Goal: Task Accomplishment & Management: Manage account settings

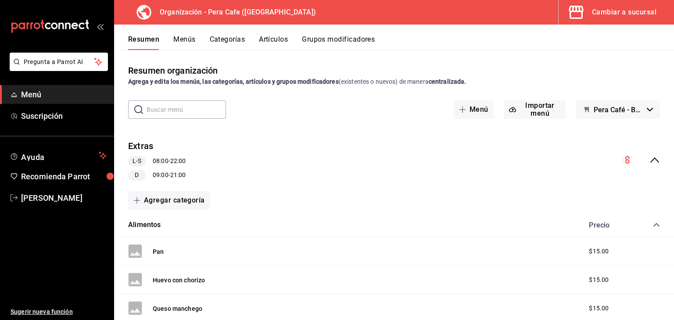
click at [605, 14] on div "Cambiar a sucursal" at bounding box center [624, 12] width 64 height 12
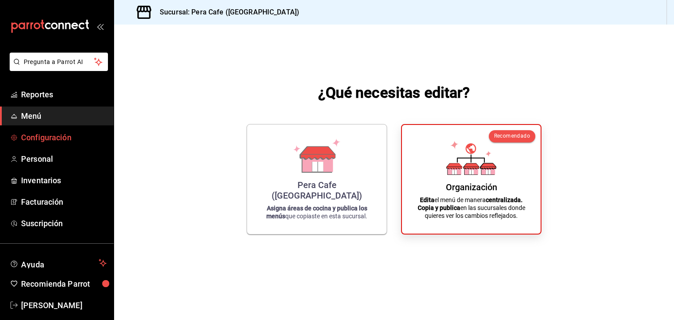
click at [70, 133] on span "Configuración" at bounding box center [64, 138] width 86 height 12
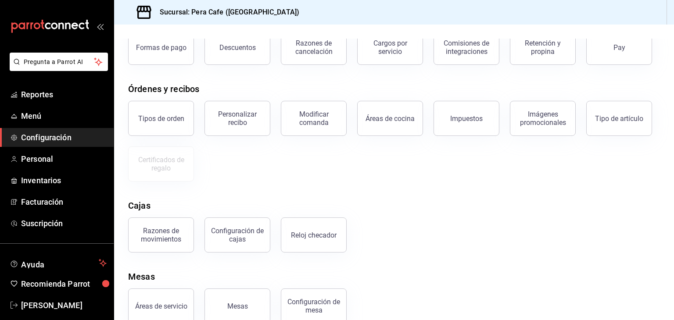
scroll to position [79, 0]
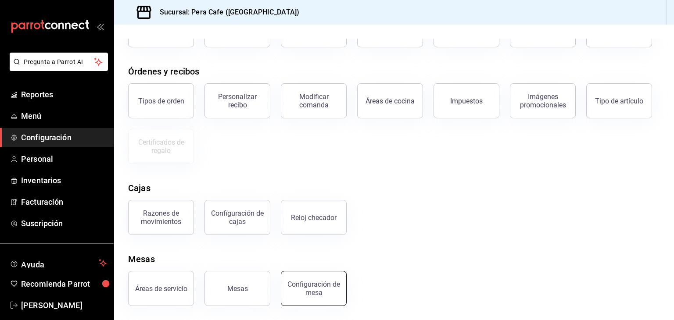
click at [322, 282] on div "Configuración de mesa" at bounding box center [313, 288] width 54 height 17
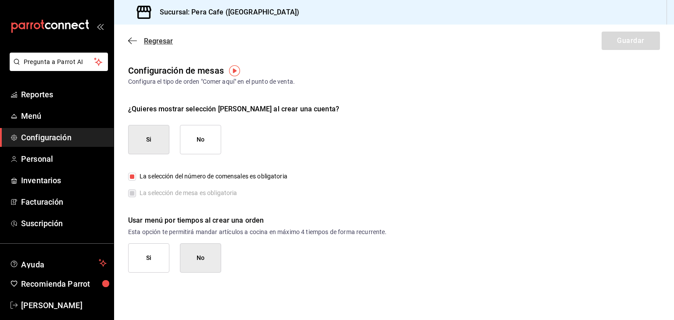
click at [133, 39] on icon "button" at bounding box center [132, 41] width 9 height 8
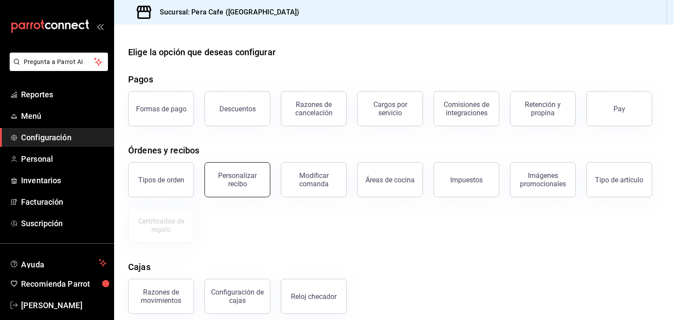
scroll to position [79, 0]
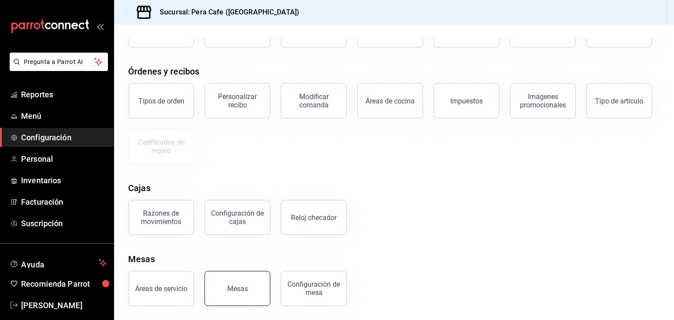
click at [242, 288] on div "Mesas" at bounding box center [237, 289] width 21 height 8
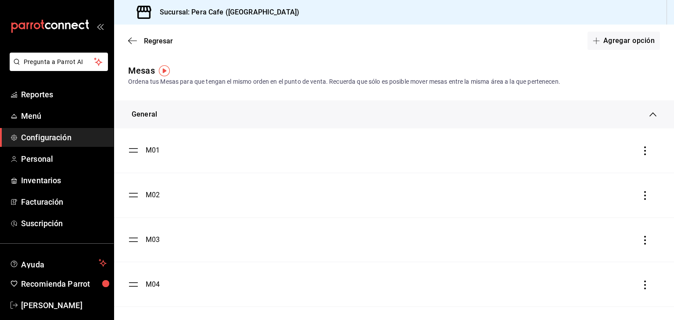
click at [642, 152] on icon "button" at bounding box center [645, 151] width 9 height 9
click at [607, 157] on li "Eliminar" at bounding box center [599, 151] width 88 height 25
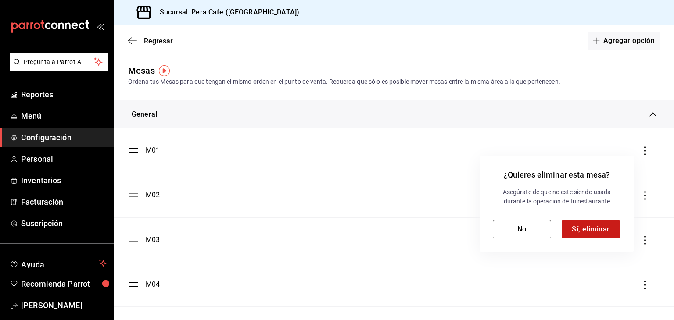
click at [590, 229] on button "Sí, eliminar" at bounding box center [591, 229] width 58 height 18
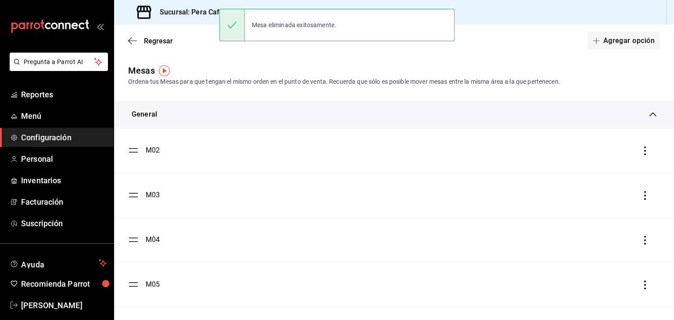
click at [641, 150] on icon "button" at bounding box center [645, 151] width 9 height 9
click at [625, 157] on li "Eliminar" at bounding box center [599, 151] width 88 height 25
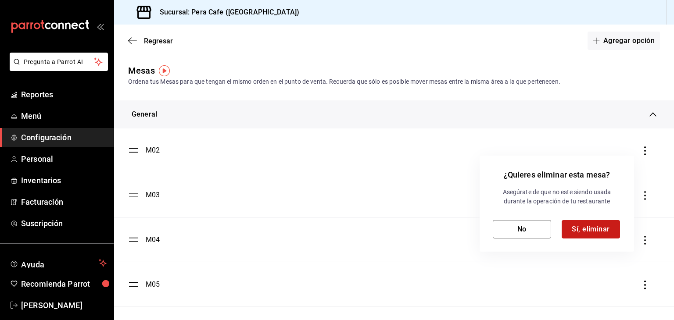
click at [601, 225] on button "Sí, eliminar" at bounding box center [591, 229] width 58 height 18
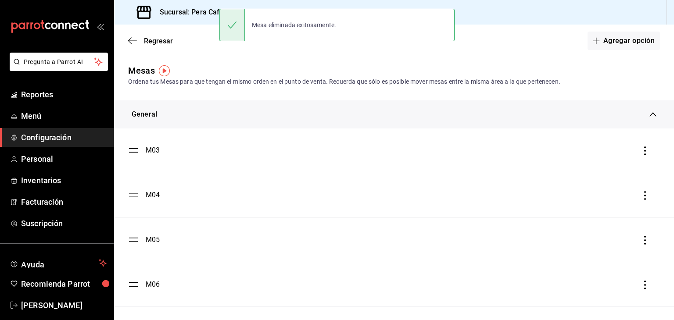
click at [641, 151] on icon "button" at bounding box center [645, 151] width 9 height 9
click at [618, 162] on li "Eliminar" at bounding box center [599, 151] width 88 height 25
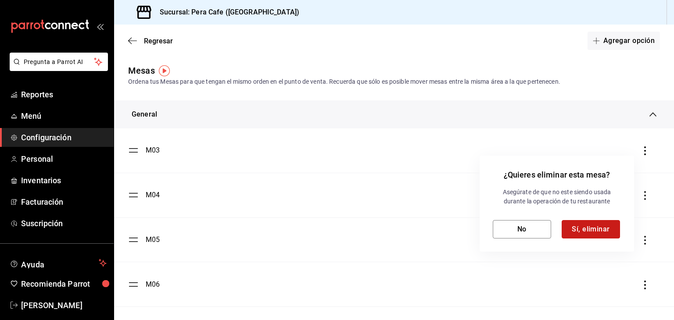
click at [612, 228] on button "Sí, eliminar" at bounding box center [591, 229] width 58 height 18
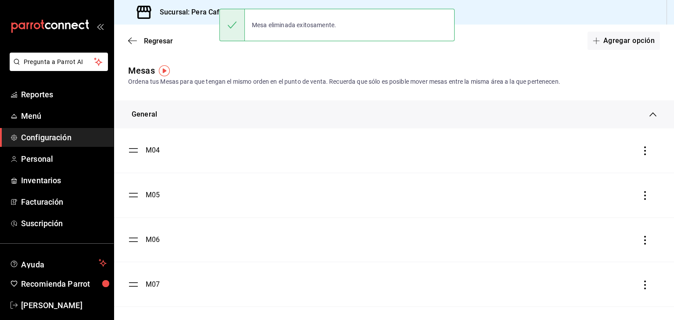
click at [641, 149] on icon "button" at bounding box center [645, 151] width 9 height 9
click at [630, 154] on li "Eliminar" at bounding box center [599, 151] width 88 height 25
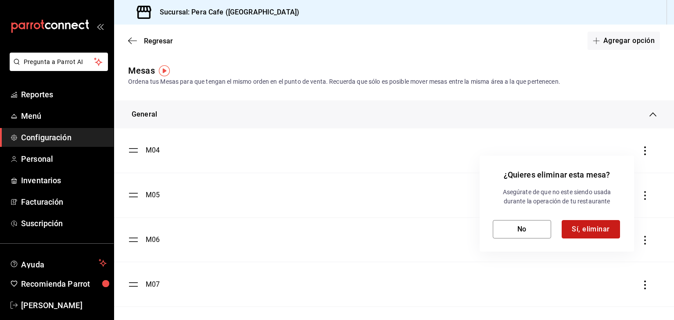
click at [608, 229] on button "Sí, eliminar" at bounding box center [591, 229] width 58 height 18
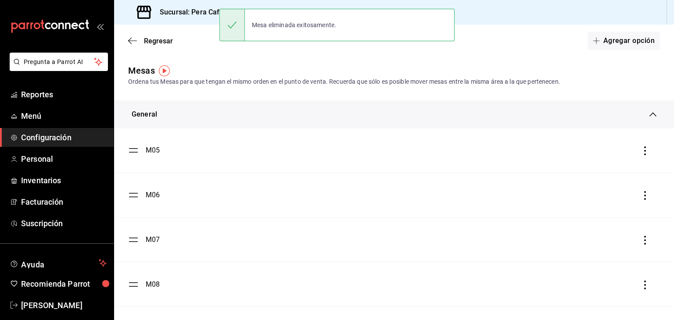
click at [641, 148] on icon "button" at bounding box center [645, 151] width 9 height 9
click at [601, 160] on li "Eliminar" at bounding box center [599, 151] width 88 height 25
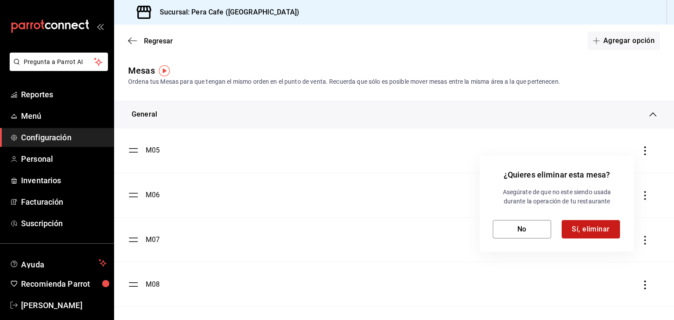
click at [595, 227] on button "Sí, eliminar" at bounding box center [591, 229] width 58 height 18
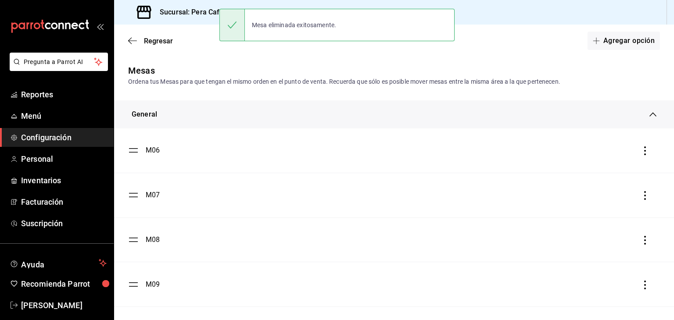
scroll to position [162, 0]
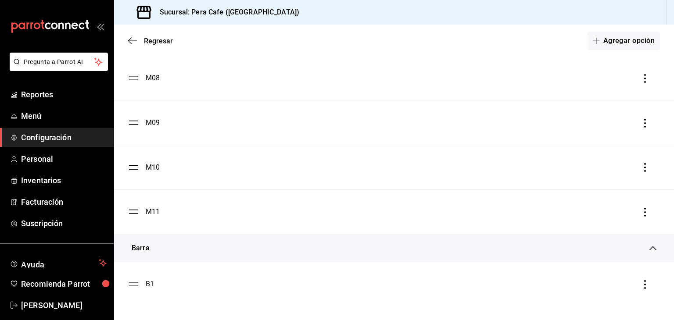
click at [644, 288] on icon "button" at bounding box center [645, 284] width 2 height 9
click at [630, 288] on li "Eliminar" at bounding box center [599, 284] width 88 height 25
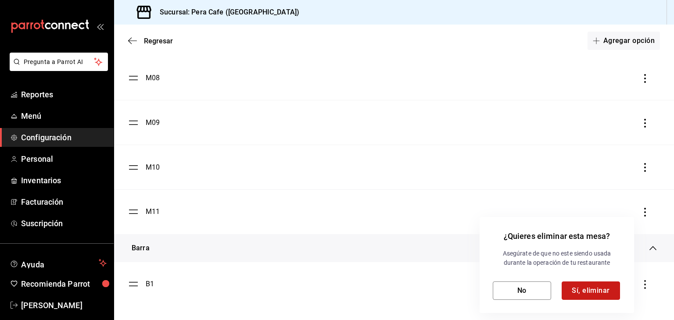
click at [605, 288] on button "Sí, eliminar" at bounding box center [591, 291] width 58 height 18
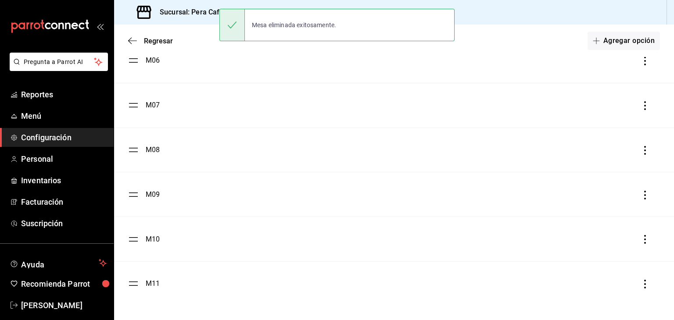
scroll to position [0, 0]
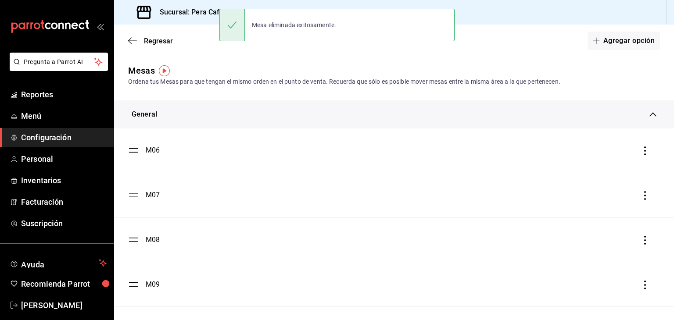
click at [641, 153] on icon "button" at bounding box center [645, 151] width 9 height 9
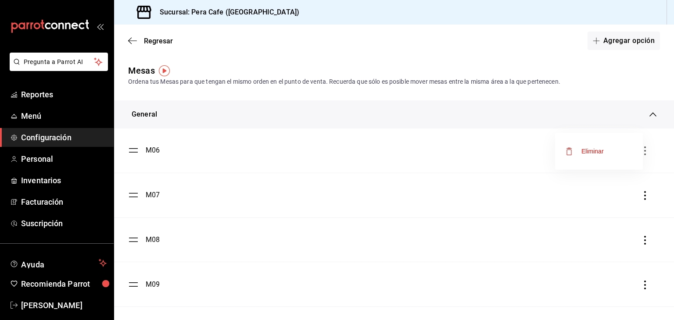
click at [628, 153] on li "Eliminar" at bounding box center [599, 151] width 88 height 25
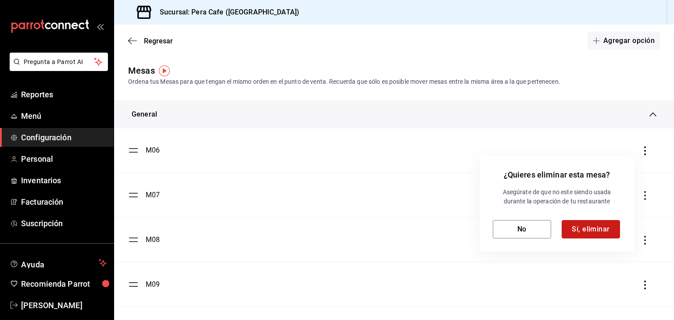
click at [618, 229] on button "Sí, eliminar" at bounding box center [591, 229] width 58 height 18
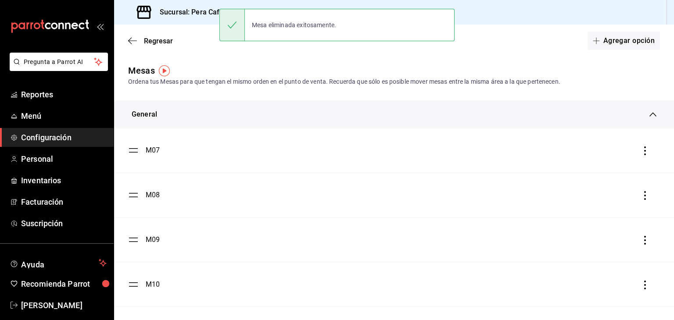
click at [641, 151] on icon "button" at bounding box center [645, 151] width 9 height 9
click at [634, 151] on li "Eliminar" at bounding box center [599, 151] width 88 height 25
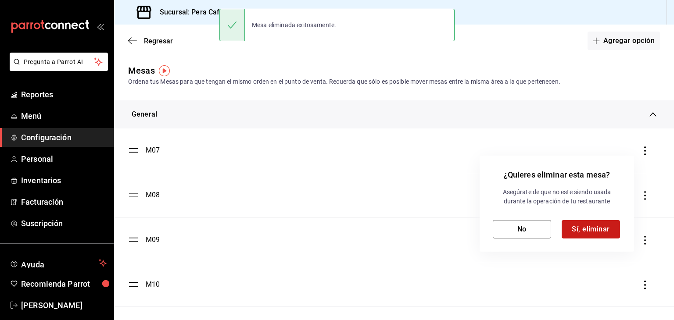
click at [612, 234] on button "Sí, eliminar" at bounding box center [591, 229] width 58 height 18
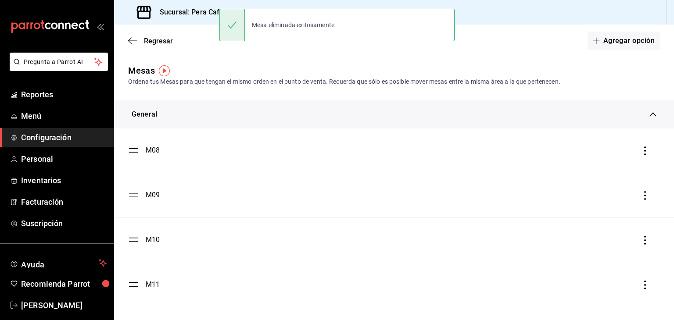
click at [641, 150] on icon "button" at bounding box center [645, 151] width 9 height 9
click at [606, 158] on li "Eliminar" at bounding box center [599, 151] width 88 height 25
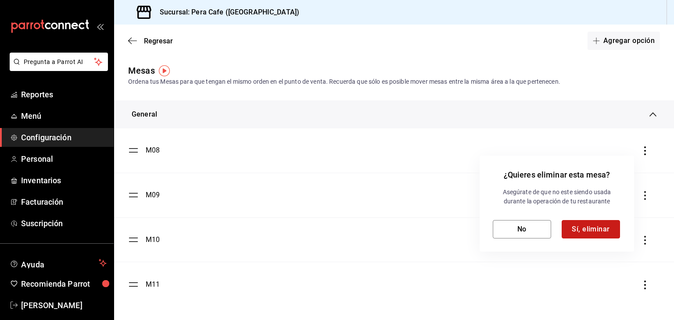
click at [601, 227] on button "Sí, eliminar" at bounding box center [591, 229] width 58 height 18
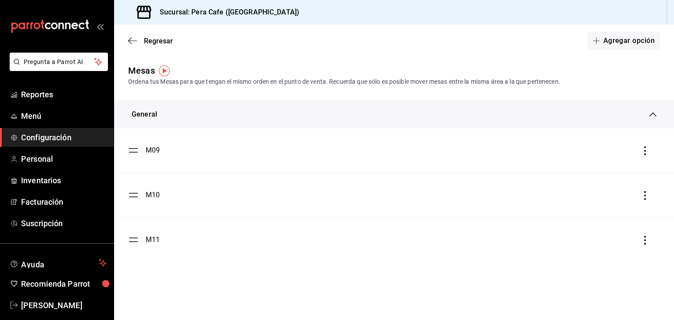
click at [643, 149] on icon "button" at bounding box center [645, 151] width 9 height 9
click at [618, 155] on li "Eliminar" at bounding box center [606, 151] width 88 height 25
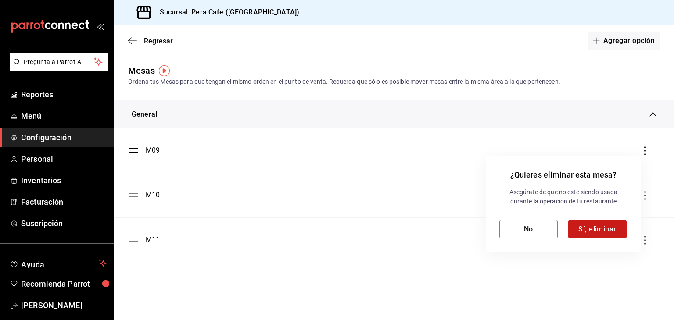
click at [577, 227] on button "Sí, eliminar" at bounding box center [597, 229] width 58 height 18
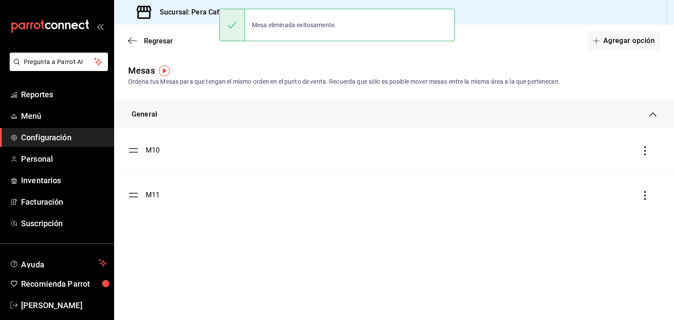
click at [645, 152] on icon "button" at bounding box center [645, 151] width 9 height 9
click at [632, 152] on li "Eliminar" at bounding box center [606, 151] width 88 height 25
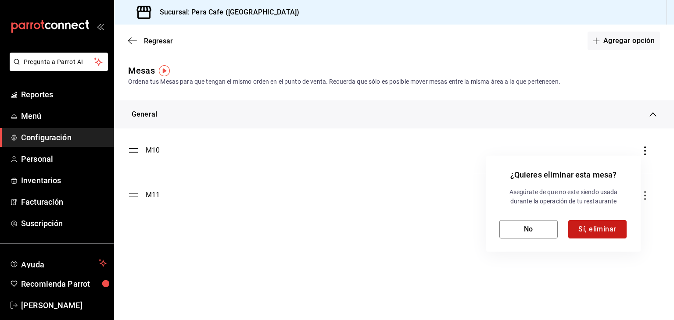
click at [605, 227] on button "Sí, eliminar" at bounding box center [597, 229] width 58 height 18
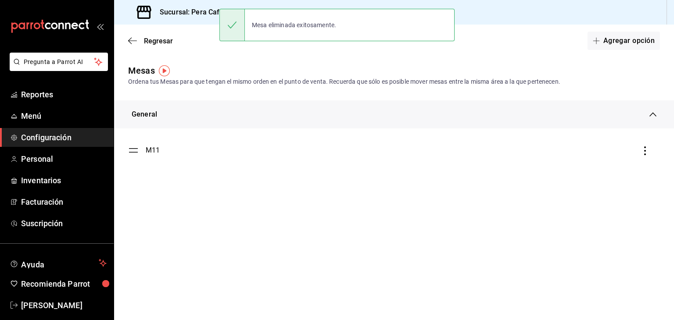
click at [646, 153] on icon "button" at bounding box center [645, 151] width 9 height 9
click at [629, 153] on li "Eliminar" at bounding box center [606, 151] width 88 height 25
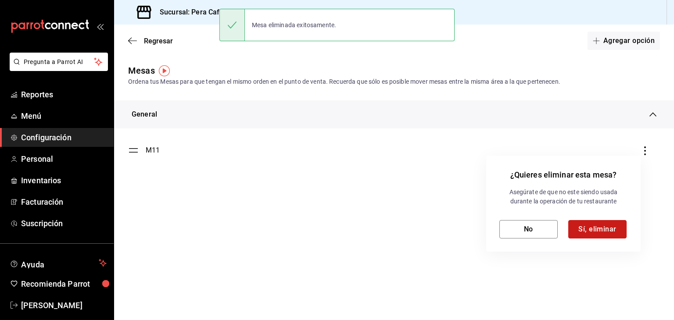
click at [612, 224] on button "Sí, eliminar" at bounding box center [597, 229] width 58 height 18
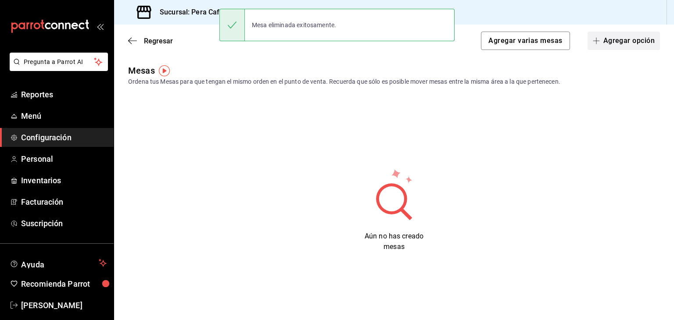
click at [607, 38] on button "Agregar opción" at bounding box center [623, 41] width 72 height 18
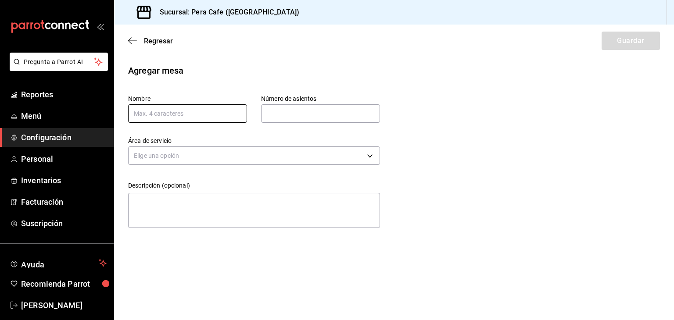
click at [232, 111] on input "text" at bounding box center [187, 113] width 119 height 18
type input "S1"
click at [286, 115] on input "text" at bounding box center [320, 114] width 119 height 18
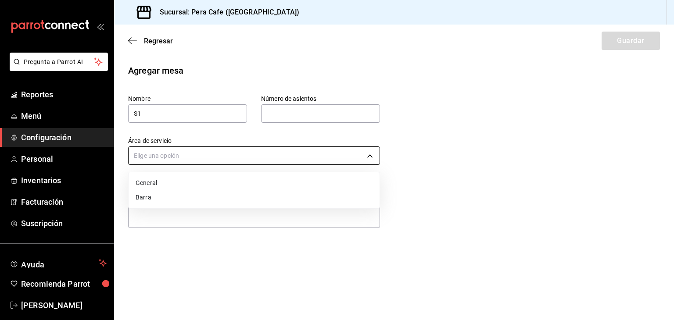
click at [276, 154] on body "Pregunta a Parrot AI Reportes Menú Configuración Personal Inventarios Facturaci…" at bounding box center [337, 160] width 674 height 320
click at [269, 187] on li "General" at bounding box center [254, 183] width 251 height 14
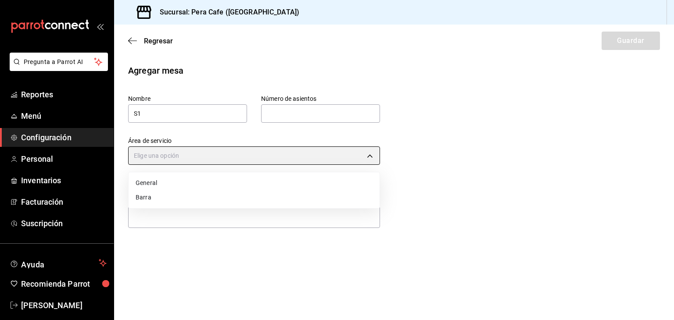
type input "c9d090dd-a04d-4d0b-8e36-c6a160928e13"
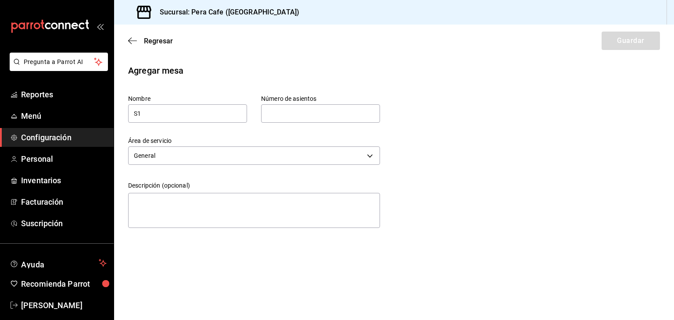
click at [310, 110] on input "text" at bounding box center [320, 114] width 119 height 18
type input "4"
click at [623, 43] on button "Guardar" at bounding box center [630, 41] width 58 height 18
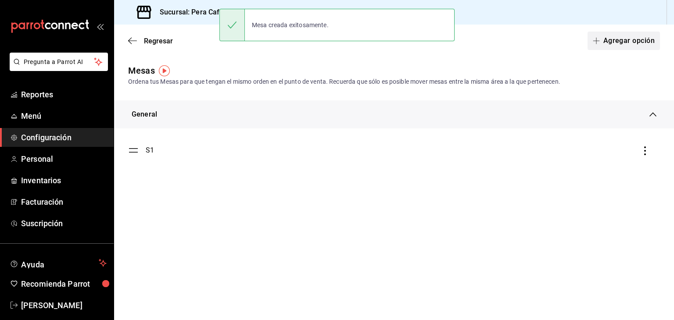
click at [630, 37] on button "Agregar opción" at bounding box center [623, 41] width 72 height 18
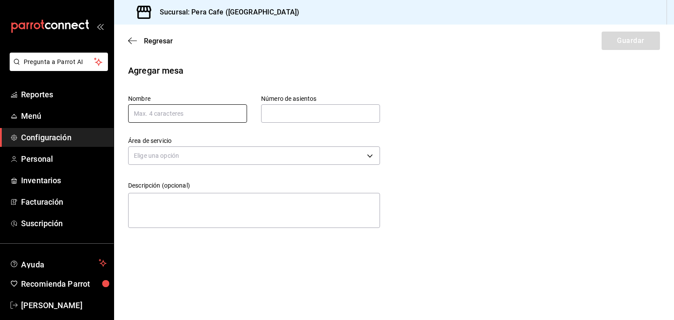
click at [209, 113] on input "text" at bounding box center [187, 113] width 119 height 18
type input "s"
type input "S2"
click at [276, 119] on input "text" at bounding box center [320, 114] width 119 height 18
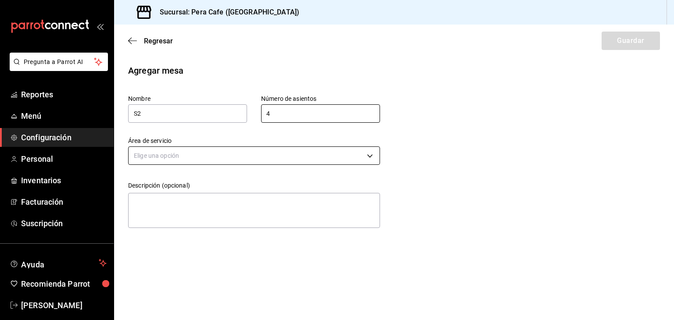
type input "4"
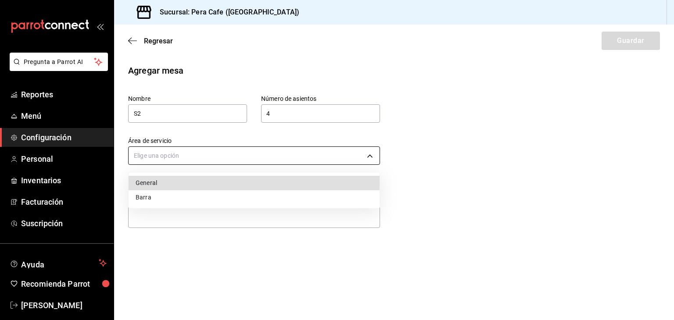
click at [267, 160] on body "Pregunta a Parrot AI Reportes Menú Configuración Personal Inventarios Facturaci…" at bounding box center [337, 160] width 674 height 320
click at [265, 181] on li "General" at bounding box center [254, 183] width 251 height 14
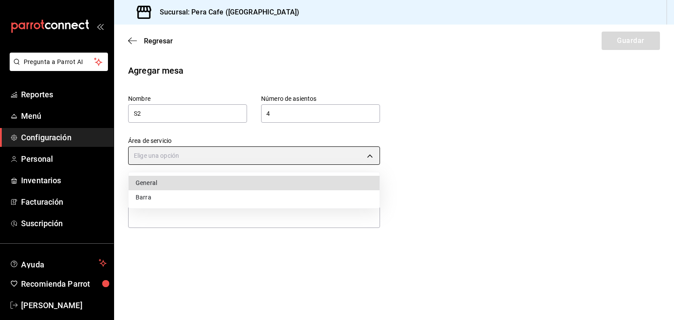
type input "c9d090dd-a04d-4d0b-8e36-c6a160928e13"
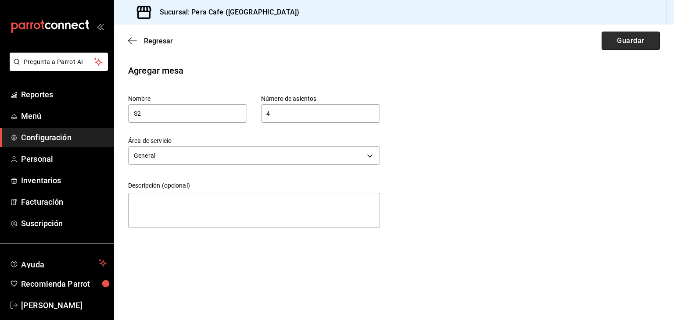
click at [613, 47] on button "Guardar" at bounding box center [630, 41] width 58 height 18
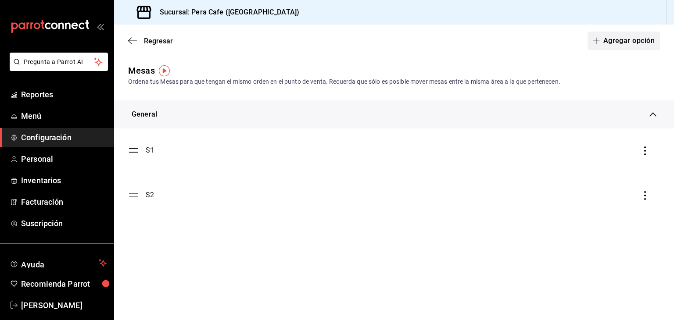
click at [630, 44] on button "Agregar opción" at bounding box center [623, 41] width 72 height 18
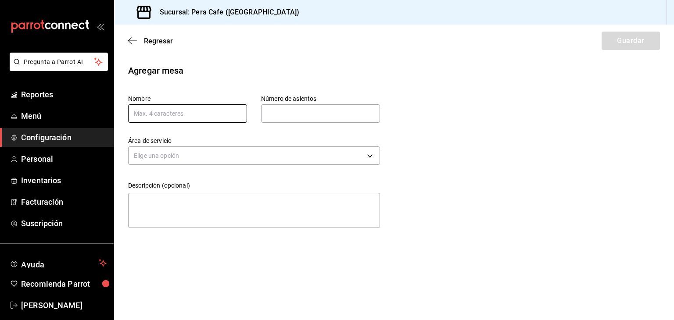
click at [212, 119] on input "text" at bounding box center [187, 113] width 119 height 18
type input "S3"
click at [286, 114] on input "text" at bounding box center [320, 114] width 119 height 18
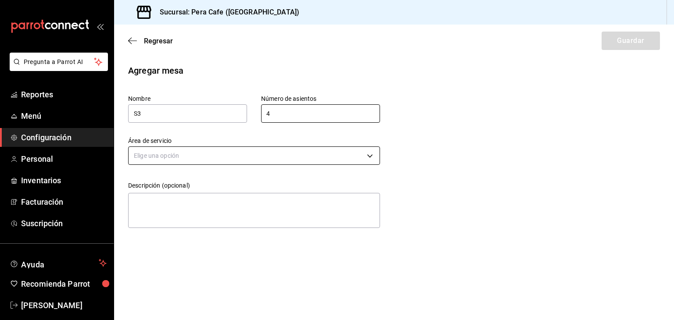
type input "4"
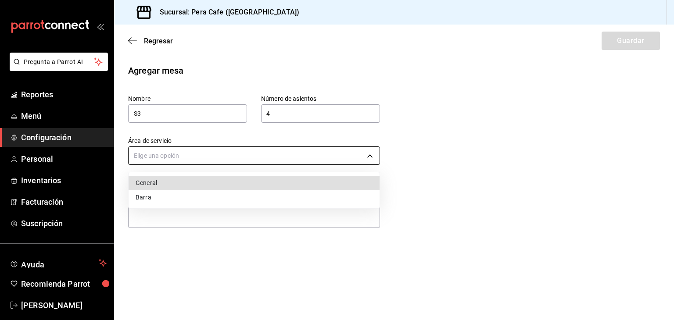
click at [235, 153] on body "Pregunta a Parrot AI Reportes Menú Configuración Personal Inventarios Facturaci…" at bounding box center [337, 160] width 674 height 320
click at [223, 180] on li "General" at bounding box center [254, 183] width 251 height 14
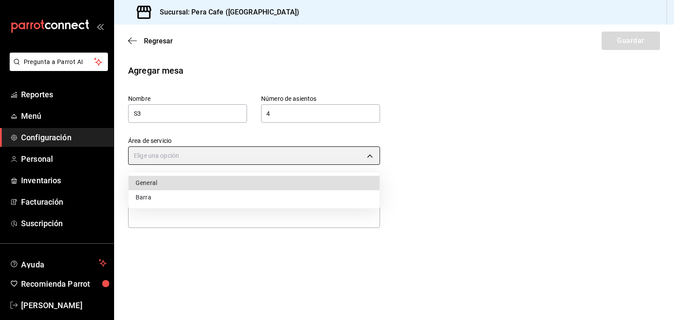
type input "c9d090dd-a04d-4d0b-8e36-c6a160928e13"
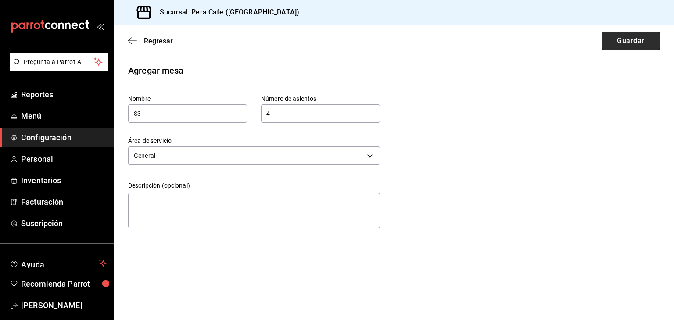
click at [612, 43] on button "Guardar" at bounding box center [630, 41] width 58 height 18
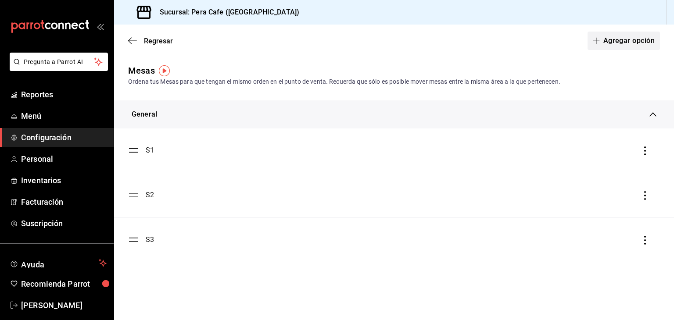
click at [602, 39] on span "button" at bounding box center [598, 40] width 11 height 7
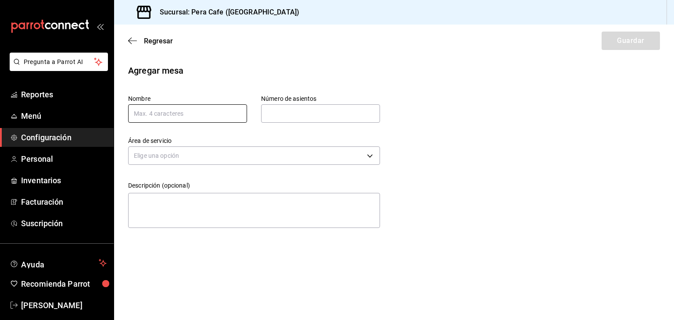
click at [186, 119] on input "text" at bounding box center [187, 113] width 119 height 18
type input "I1"
click at [292, 113] on input "text" at bounding box center [320, 114] width 119 height 18
type input "4"
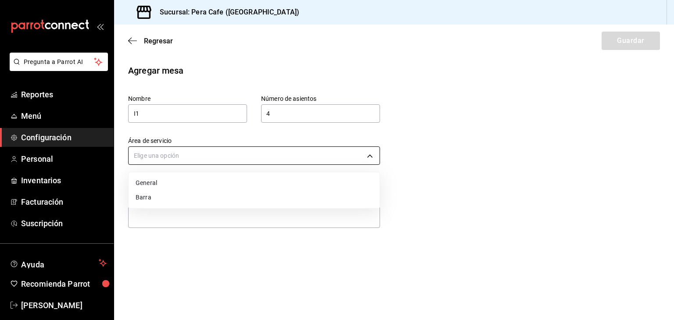
click at [298, 159] on body "Pregunta a Parrot AI Reportes Menú Configuración Personal Inventarios Facturaci…" at bounding box center [337, 160] width 674 height 320
click at [295, 180] on li "General" at bounding box center [254, 183] width 251 height 14
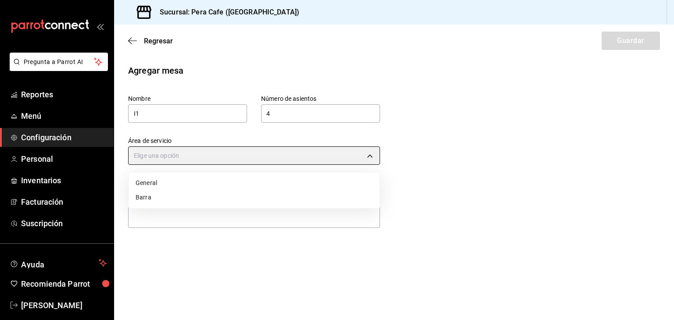
type input "c9d090dd-a04d-4d0b-8e36-c6a160928e13"
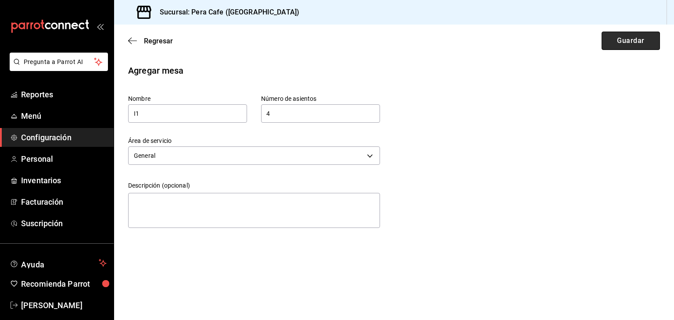
click at [609, 46] on button "Guardar" at bounding box center [630, 41] width 58 height 18
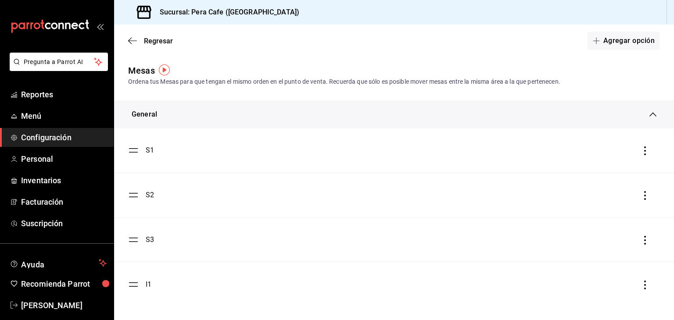
scroll to position [0, 0]
click at [623, 39] on button "Agregar opción" at bounding box center [623, 41] width 72 height 18
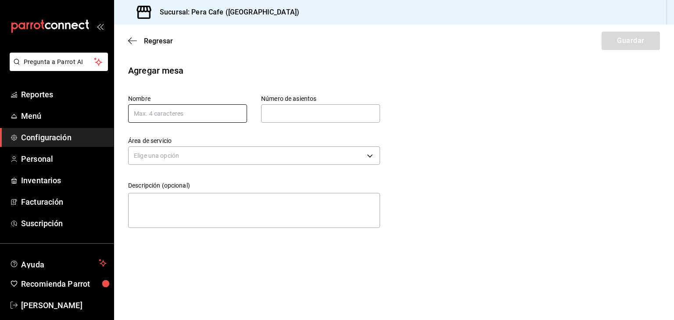
click at [205, 113] on input "text" at bounding box center [187, 113] width 119 height 18
type input "i"
type input "I2"
click at [285, 120] on input "text" at bounding box center [320, 114] width 119 height 18
type input "4"
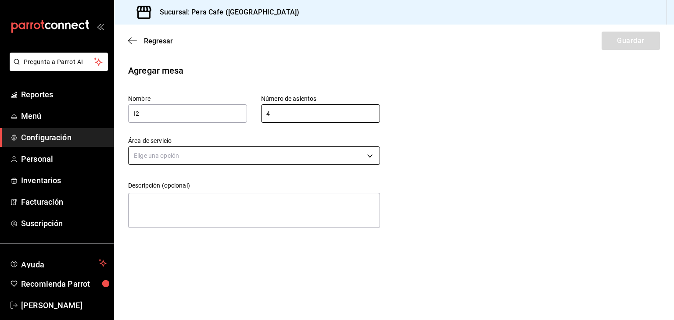
click at [319, 154] on body "Pregunta a Parrot AI Reportes Menú Configuración Personal Inventarios Facturaci…" at bounding box center [337, 160] width 674 height 320
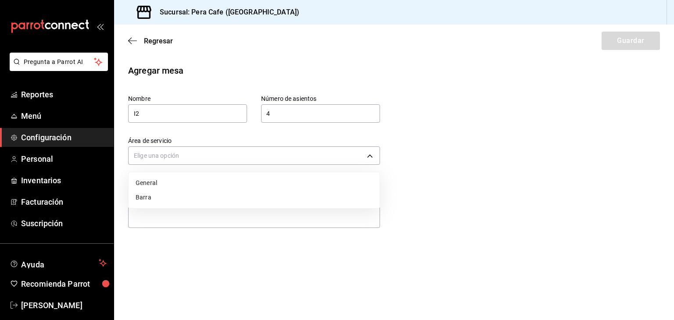
click at [310, 182] on li "General" at bounding box center [254, 183] width 251 height 14
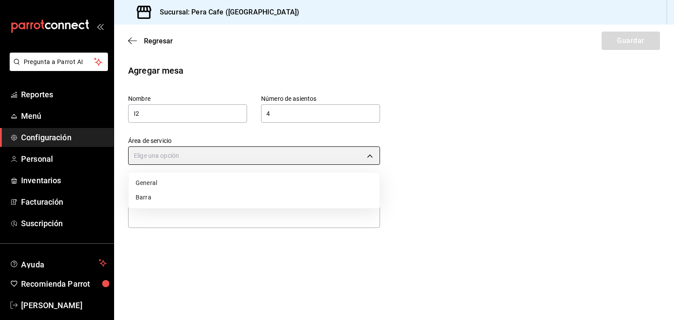
type input "c9d090dd-a04d-4d0b-8e36-c6a160928e13"
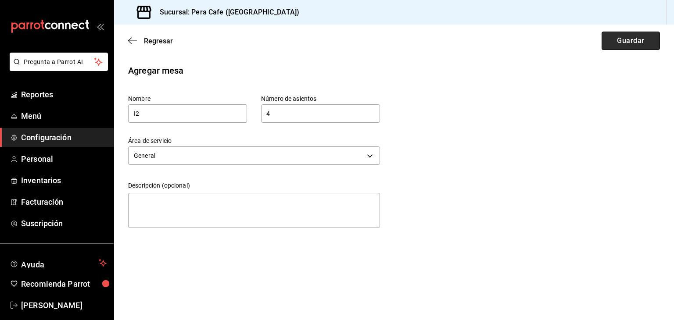
click at [619, 39] on button "Guardar" at bounding box center [630, 41] width 58 height 18
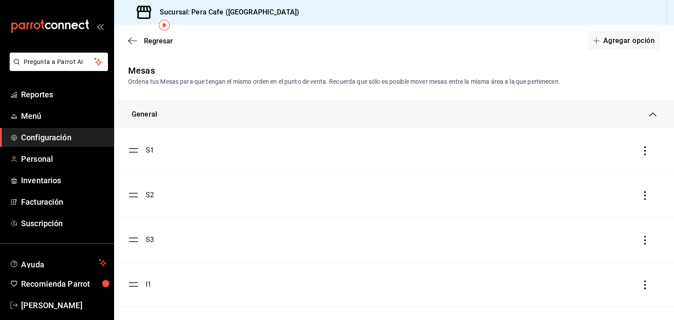
scroll to position [45, 0]
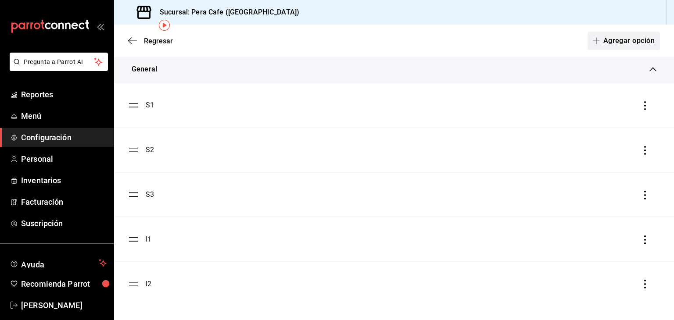
click at [607, 39] on button "Agregar opción" at bounding box center [623, 41] width 72 height 18
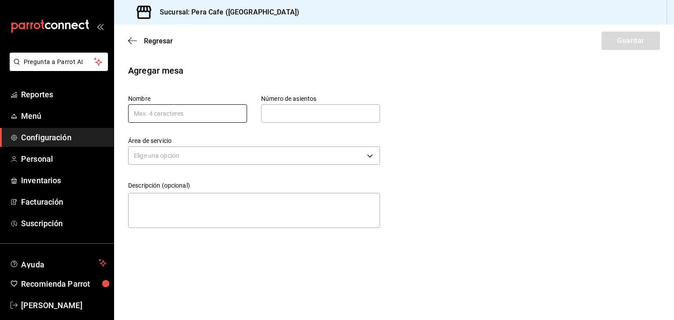
click at [228, 113] on input "text" at bounding box center [187, 113] width 119 height 18
type input "I3"
click at [306, 118] on input "text" at bounding box center [320, 114] width 119 height 18
type input "4"
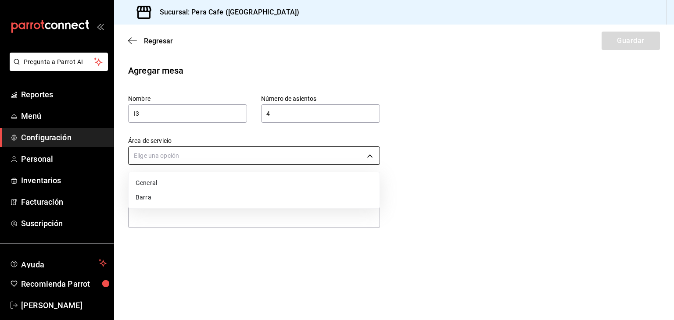
click at [321, 157] on body "Pregunta a Parrot AI Reportes Menú Configuración Personal Inventarios Facturaci…" at bounding box center [337, 160] width 674 height 320
click at [315, 179] on li "General" at bounding box center [254, 183] width 251 height 14
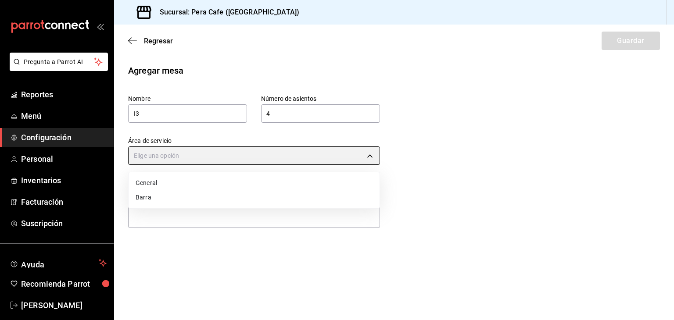
type input "c9d090dd-a04d-4d0b-8e36-c6a160928e13"
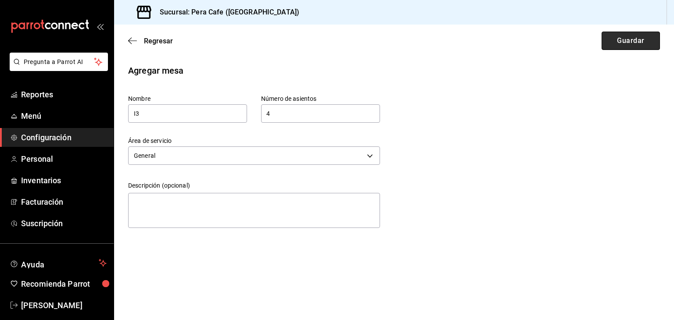
click at [634, 41] on button "Guardar" at bounding box center [630, 41] width 58 height 18
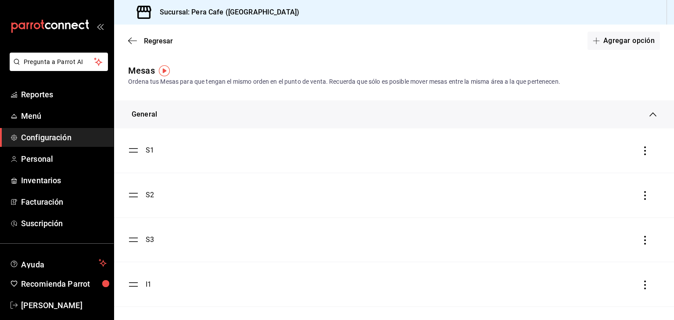
scroll to position [90, 0]
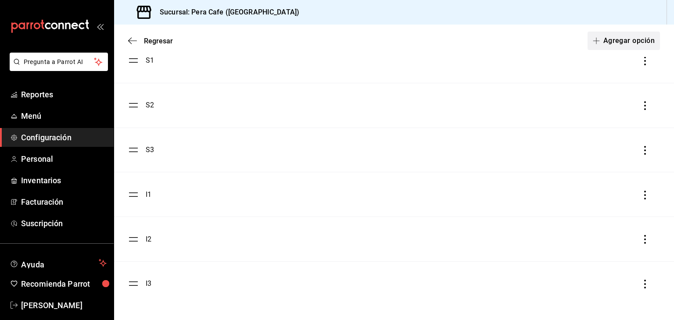
click at [597, 36] on button "Agregar opción" at bounding box center [623, 41] width 72 height 18
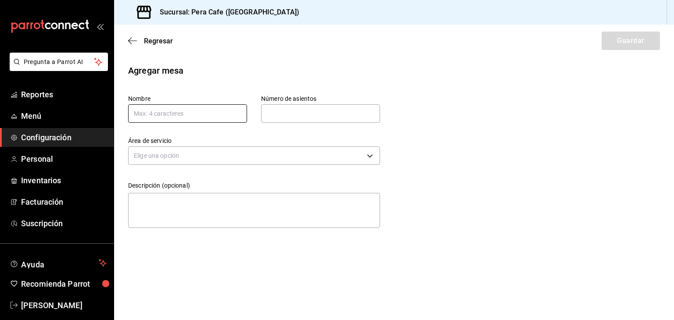
click at [207, 117] on input "text" at bounding box center [187, 113] width 119 height 18
type input "I4"
click at [279, 111] on input "text" at bounding box center [320, 114] width 119 height 18
type input "4"
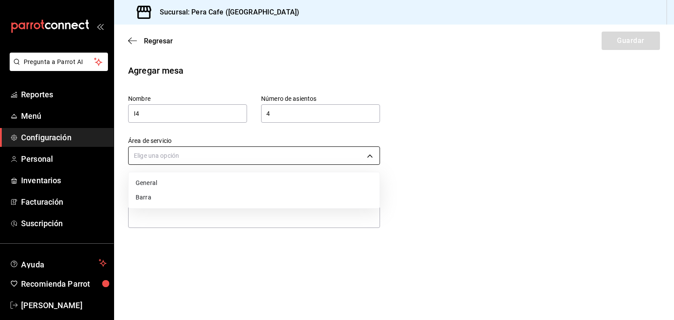
click at [319, 156] on body "Pregunta a Parrot AI Reportes Menú Configuración Personal Inventarios Facturaci…" at bounding box center [337, 160] width 674 height 320
click at [290, 179] on li "General" at bounding box center [254, 183] width 251 height 14
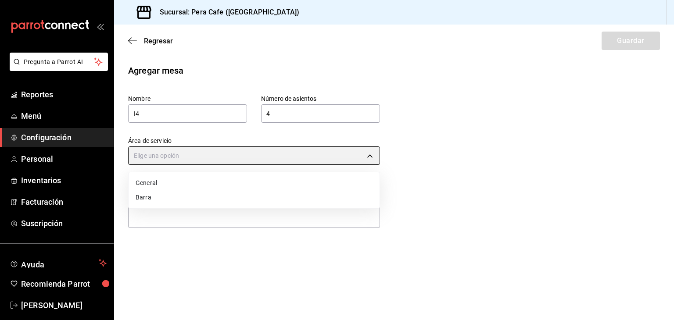
type input "c9d090dd-a04d-4d0b-8e36-c6a160928e13"
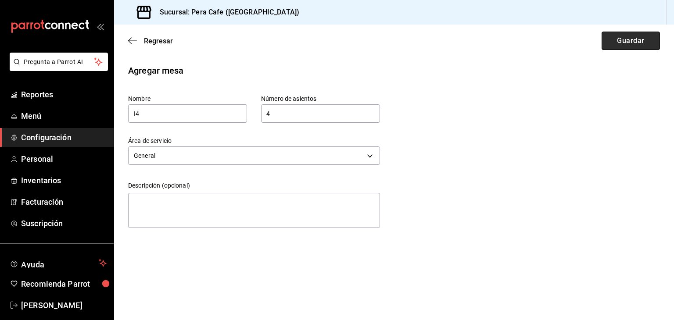
click at [614, 47] on button "Guardar" at bounding box center [630, 41] width 58 height 18
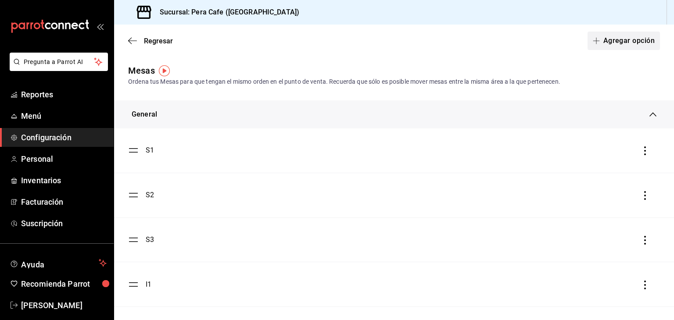
click at [629, 43] on button "Agregar opción" at bounding box center [623, 41] width 72 height 18
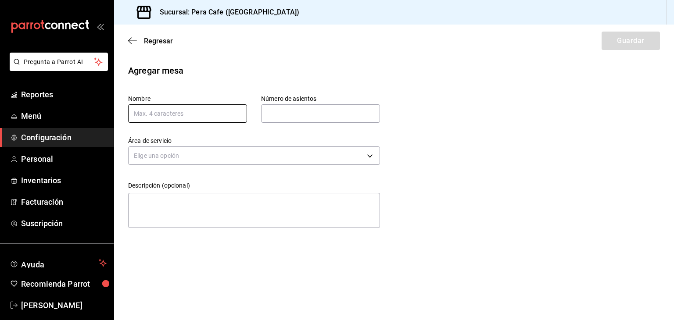
click at [203, 115] on input "text" at bounding box center [187, 113] width 119 height 18
type input "B0"
click at [295, 110] on input "text" at bounding box center [320, 114] width 119 height 18
type input "4"
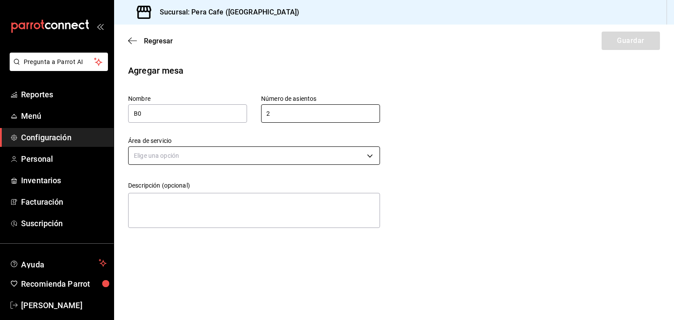
type input "2"
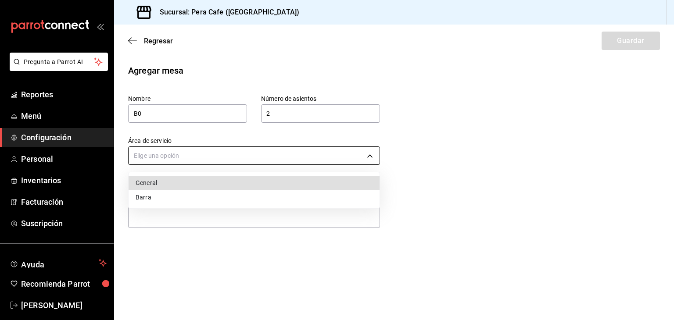
click at [315, 154] on body "Pregunta a Parrot AI Reportes Menú Configuración Personal Inventarios Facturaci…" at bounding box center [337, 160] width 674 height 320
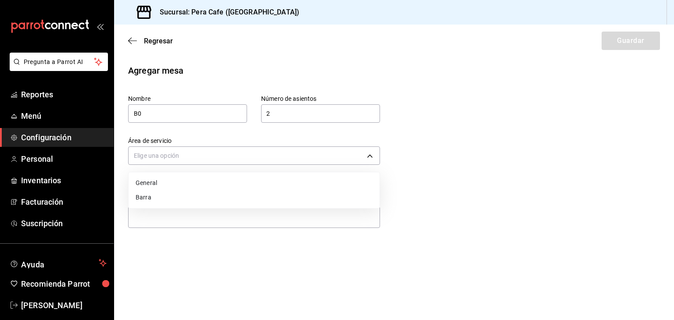
click at [308, 200] on li "Barra" at bounding box center [254, 197] width 251 height 14
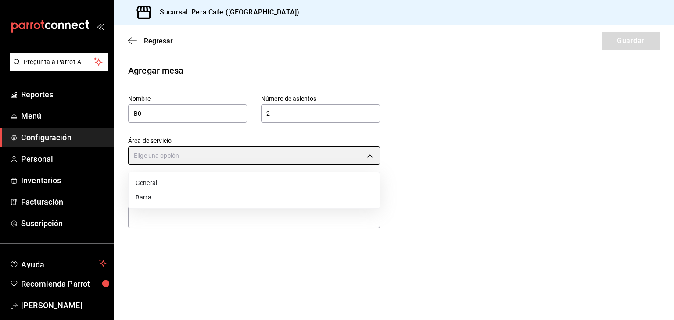
type input "5381e7de-538f-4c2f-9b4e-737fe57edc2a"
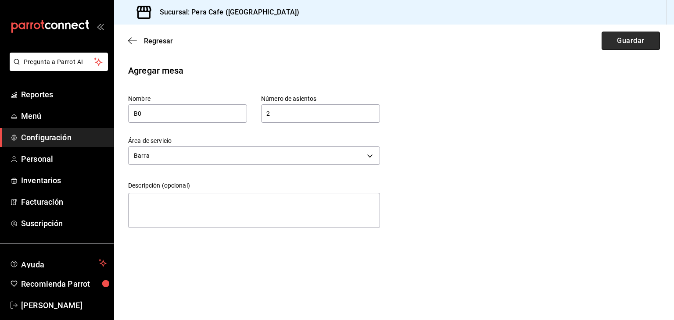
click at [615, 42] on button "Guardar" at bounding box center [630, 41] width 58 height 18
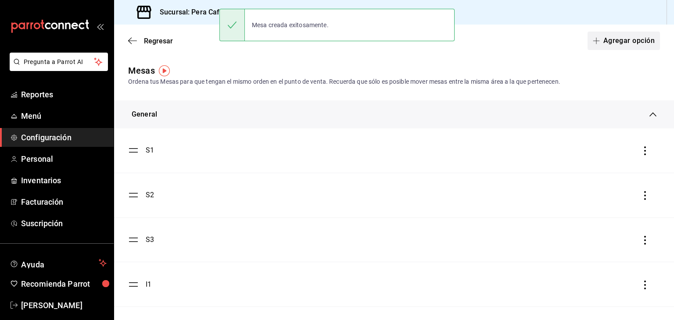
click at [602, 42] on button "Agregar opción" at bounding box center [623, 41] width 72 height 18
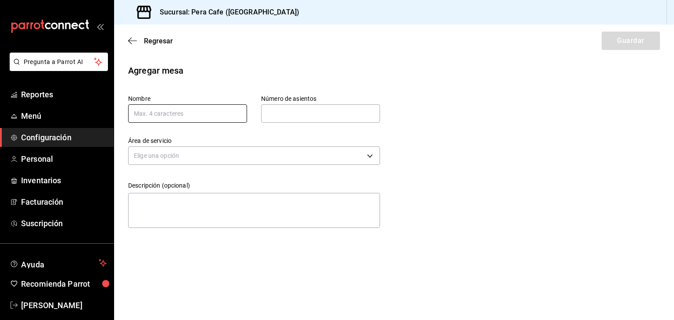
click at [185, 117] on input "text" at bounding box center [187, 113] width 119 height 18
type input "B1"
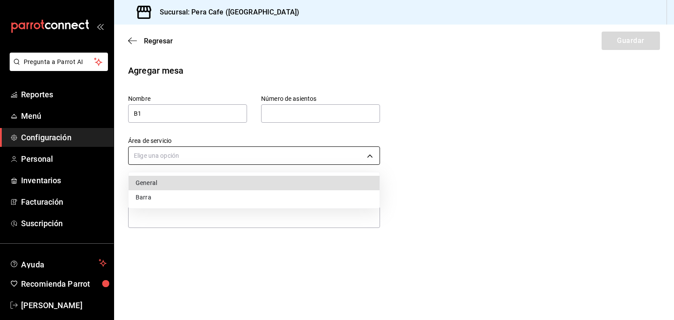
click at [216, 161] on body "Pregunta a Parrot AI Reportes Menú Configuración Personal Inventarios Facturaci…" at bounding box center [337, 160] width 674 height 320
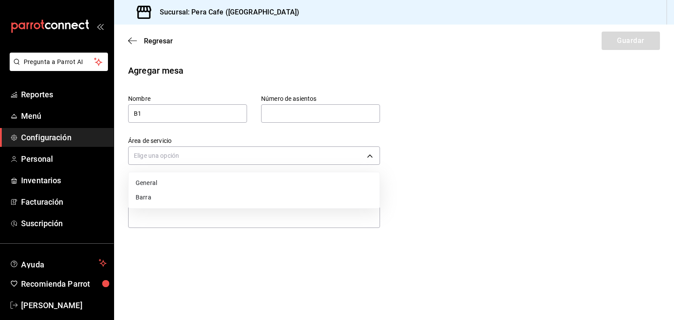
click at [209, 200] on li "Barra" at bounding box center [254, 197] width 251 height 14
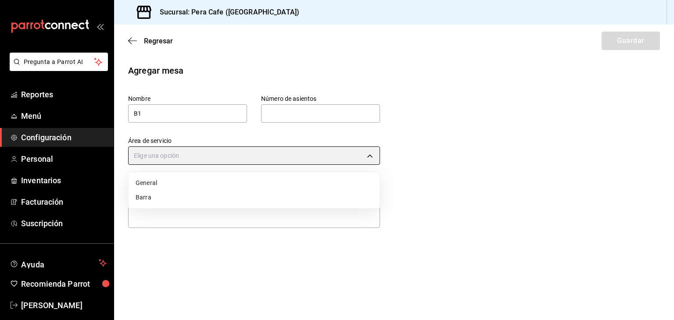
type input "5381e7de-538f-4c2f-9b4e-737fe57edc2a"
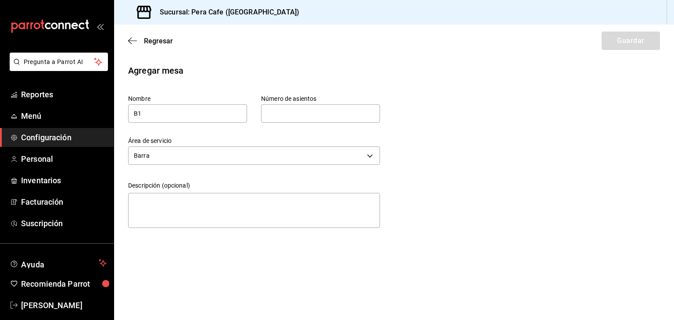
click at [365, 109] on input "text" at bounding box center [320, 114] width 119 height 18
type input "3"
click at [611, 40] on button "Guardar" at bounding box center [630, 41] width 58 height 18
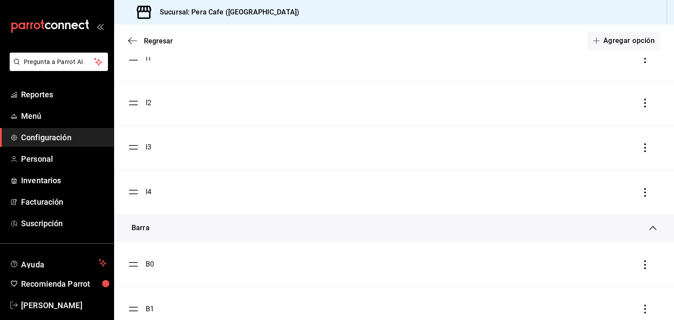
scroll to position [251, 0]
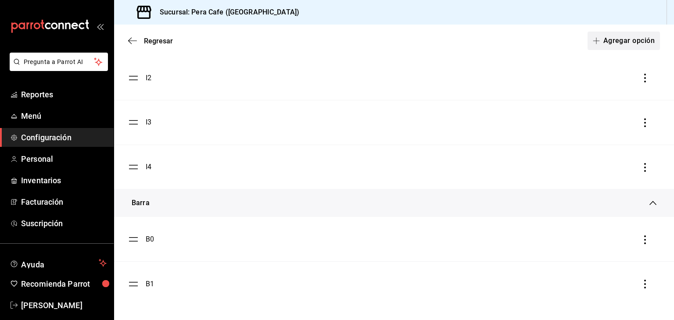
click at [612, 38] on button "Agregar opción" at bounding box center [623, 41] width 72 height 18
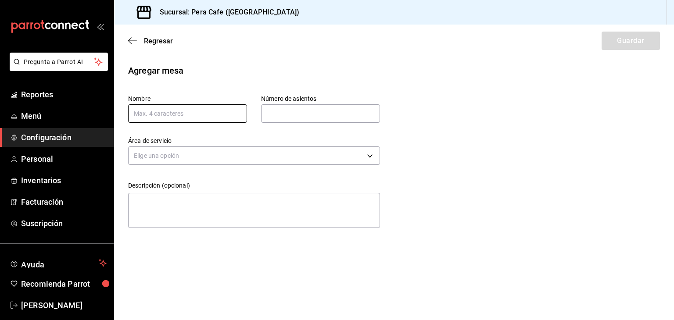
click at [219, 118] on input "text" at bounding box center [187, 113] width 119 height 18
type input "B3"
click at [288, 106] on input "text" at bounding box center [320, 114] width 119 height 18
type input "3"
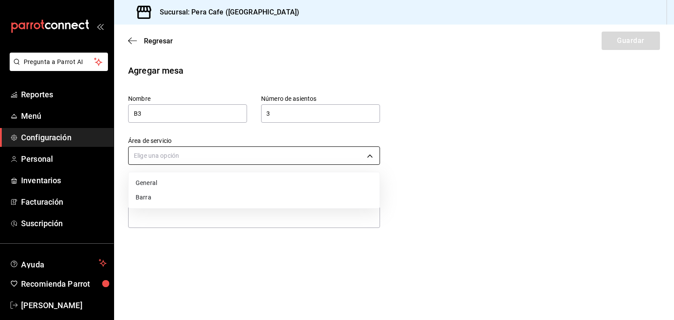
click at [296, 150] on body "Pregunta a Parrot AI Reportes Menú Configuración Personal Inventarios Facturaci…" at bounding box center [337, 160] width 674 height 320
click at [288, 201] on li "Barra" at bounding box center [254, 197] width 251 height 14
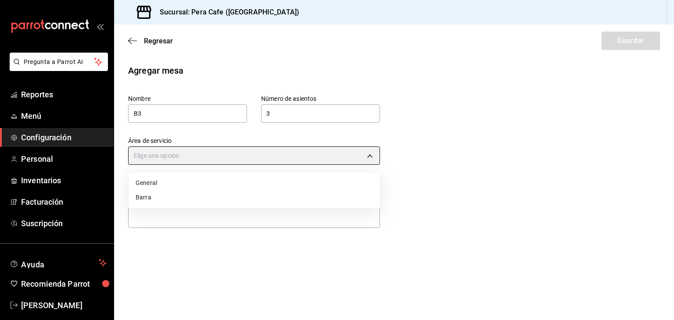
type input "5381e7de-538f-4c2f-9b4e-737fe57edc2a"
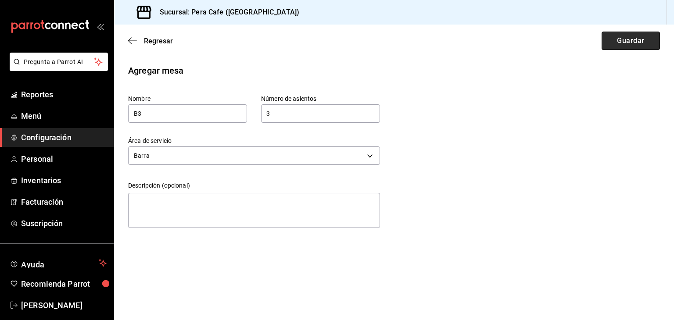
click at [624, 44] on button "Guardar" at bounding box center [630, 41] width 58 height 18
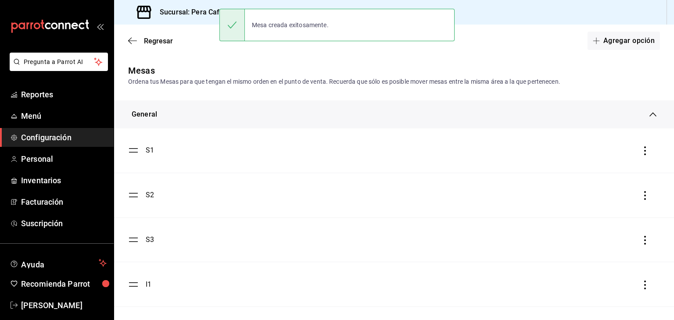
scroll to position [296, 0]
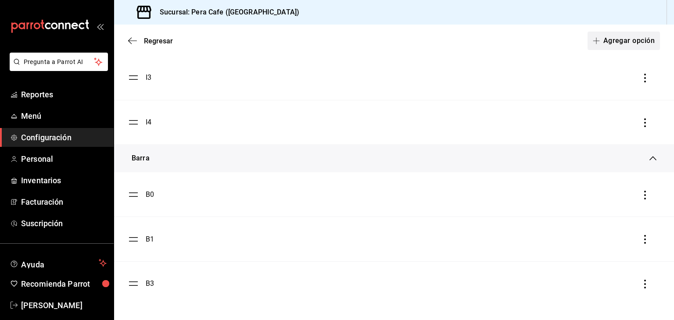
click at [623, 36] on button "Agregar opción" at bounding box center [623, 41] width 72 height 18
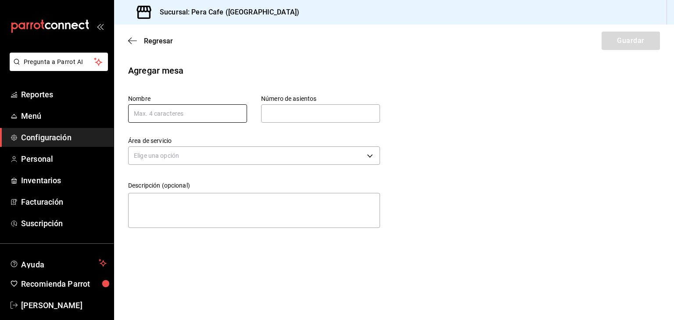
click at [207, 118] on input "text" at bounding box center [187, 113] width 119 height 18
type input "B2"
click at [281, 112] on input "text" at bounding box center [320, 114] width 119 height 18
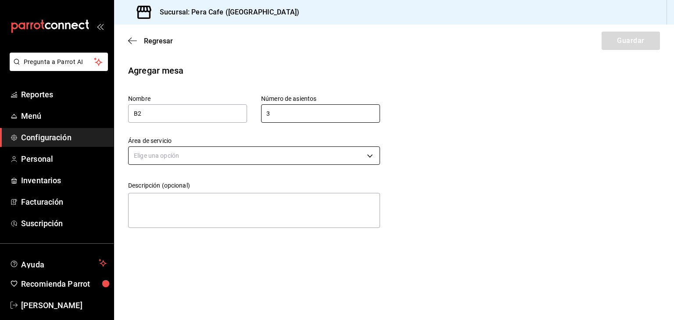
type input "3"
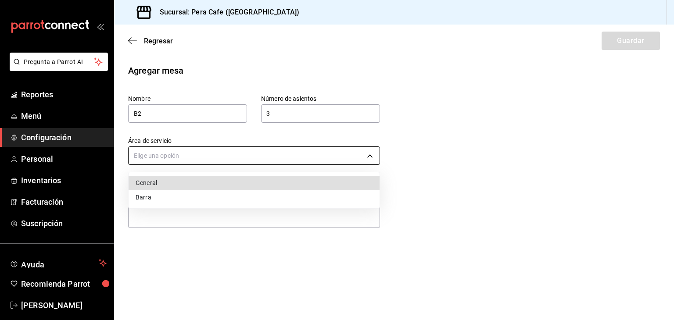
click at [256, 151] on body "Pregunta a Parrot AI Reportes Menú Configuración Personal Inventarios Facturaci…" at bounding box center [337, 160] width 674 height 320
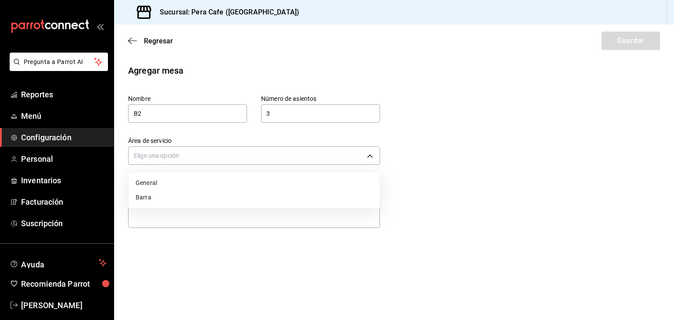
click at [256, 193] on li "Barra" at bounding box center [254, 197] width 251 height 14
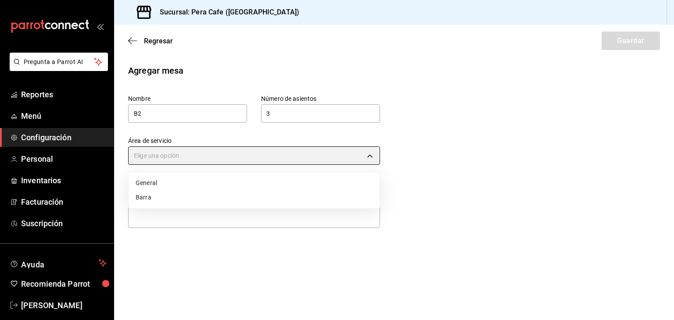
type input "5381e7de-538f-4c2f-9b4e-737fe57edc2a"
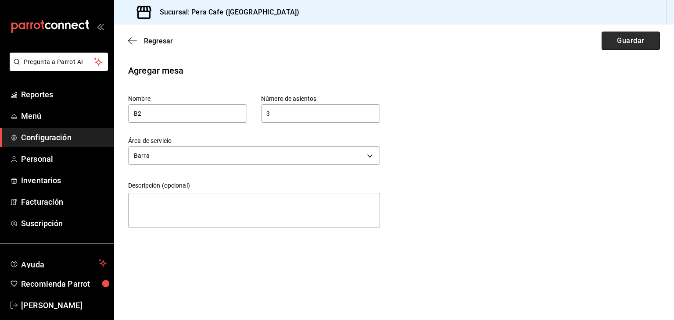
click at [609, 34] on button "Guardar" at bounding box center [630, 41] width 58 height 18
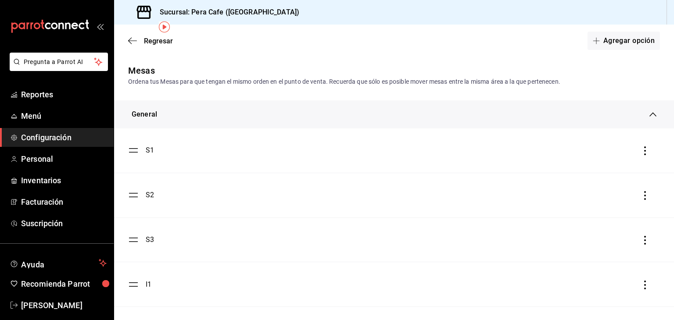
scroll to position [341, 0]
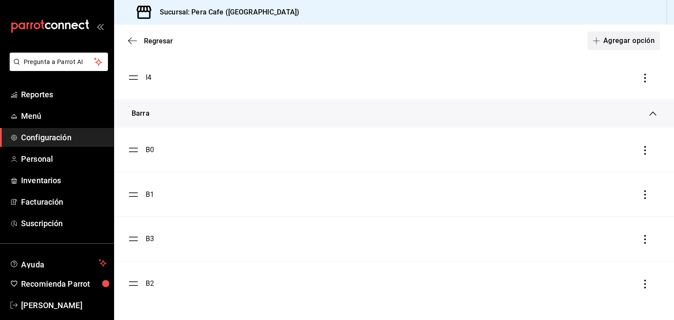
click at [617, 46] on button "Agregar opción" at bounding box center [623, 41] width 72 height 18
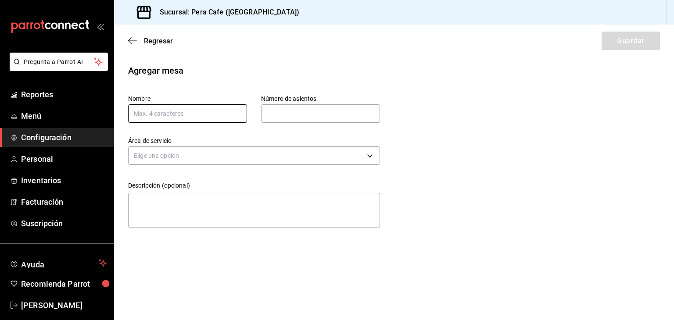
click at [224, 109] on input "text" at bounding box center [187, 113] width 119 height 18
type input "B4"
click at [286, 114] on input "text" at bounding box center [320, 114] width 119 height 18
type input "2"
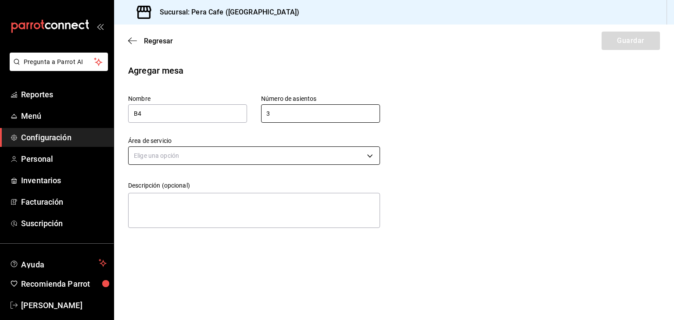
type input "3"
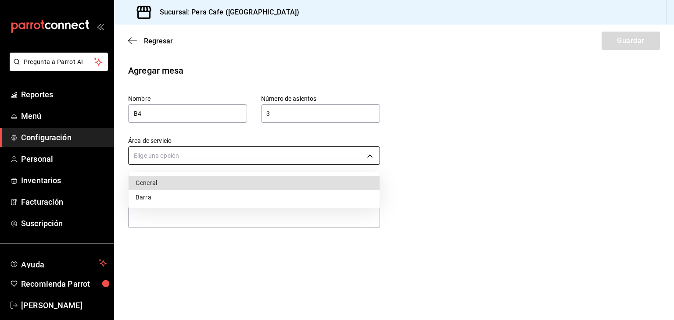
click at [284, 147] on body "Pregunta a Parrot AI Reportes Menú Configuración Personal Inventarios Facturaci…" at bounding box center [337, 160] width 674 height 320
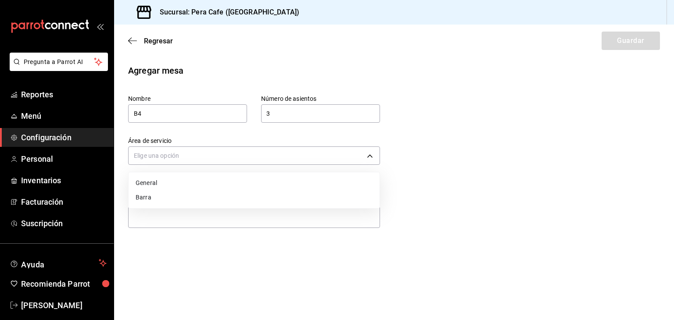
click at [280, 204] on li "Barra" at bounding box center [254, 197] width 251 height 14
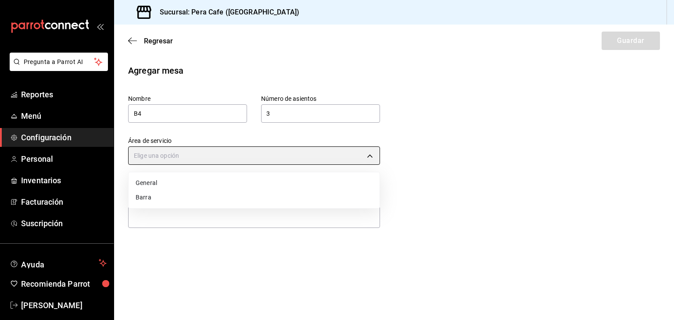
type input "5381e7de-538f-4c2f-9b4e-737fe57edc2a"
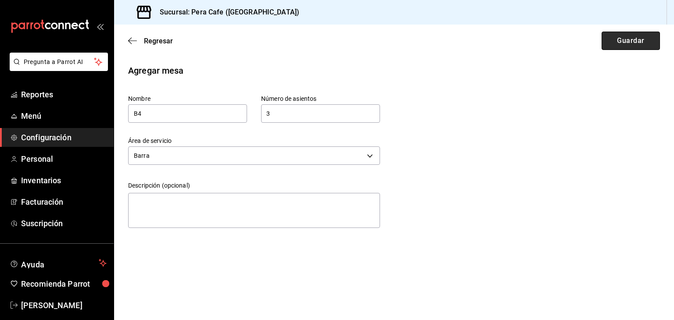
click at [639, 41] on button "Guardar" at bounding box center [630, 41] width 58 height 18
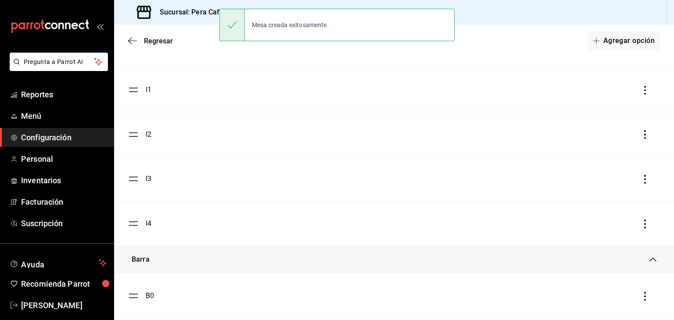
scroll to position [386, 0]
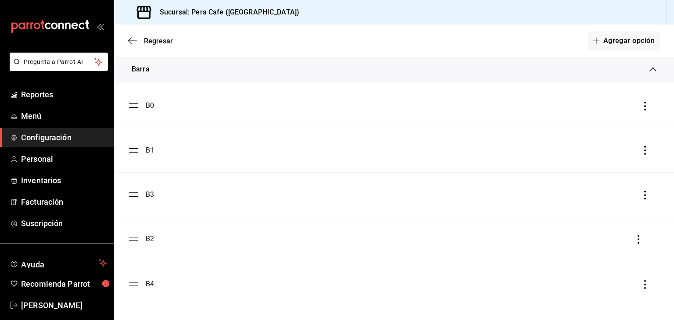
click at [128, 239] on ul "B0 B1 B3 B2 B4" at bounding box center [394, 194] width 560 height 223
drag, startPoint x: 130, startPoint y: 239, endPoint x: 142, endPoint y: 190, distance: 50.6
click at [142, 190] on ul "B0 B1 B3 B2 B4" at bounding box center [394, 194] width 560 height 223
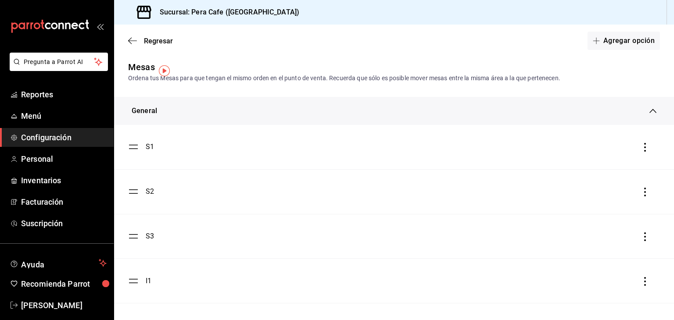
scroll to position [0, 0]
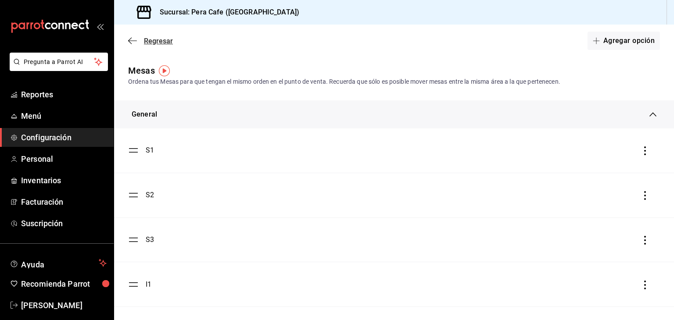
click at [132, 43] on icon "button" at bounding box center [132, 41] width 9 height 8
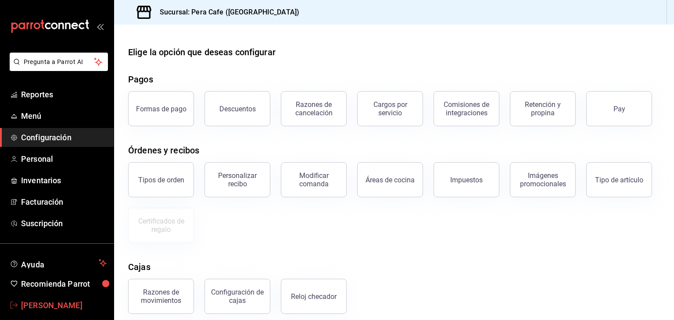
click at [60, 301] on span "[PERSON_NAME]" at bounding box center [64, 306] width 86 height 12
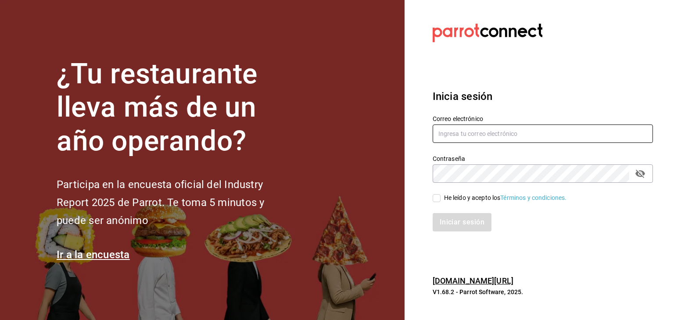
type input "[EMAIL_ADDRESS][DOMAIN_NAME]"
click at [433, 198] on input "He leído y acepto los Términos y condiciones." at bounding box center [437, 198] width 8 height 8
checkbox input "true"
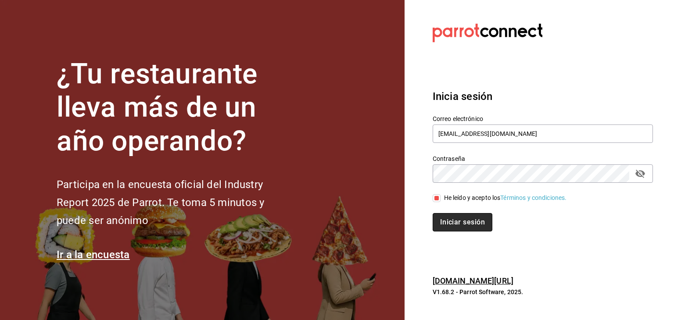
click at [450, 218] on button "Iniciar sesión" at bounding box center [463, 222] width 60 height 18
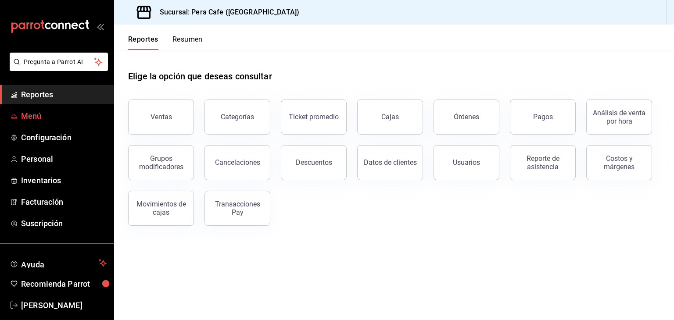
click at [28, 113] on span "Menú" at bounding box center [64, 116] width 86 height 12
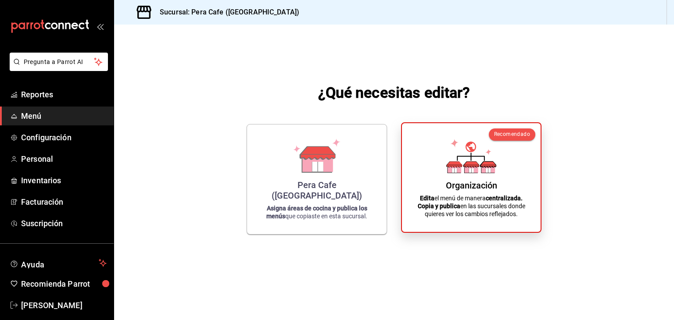
click at [433, 199] on p "Edita el menú de manera centralizada. Copia y publica en las sucursales donde q…" at bounding box center [471, 206] width 118 height 24
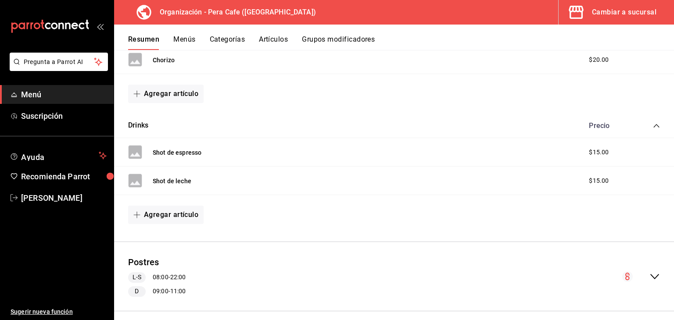
scroll to position [474, 0]
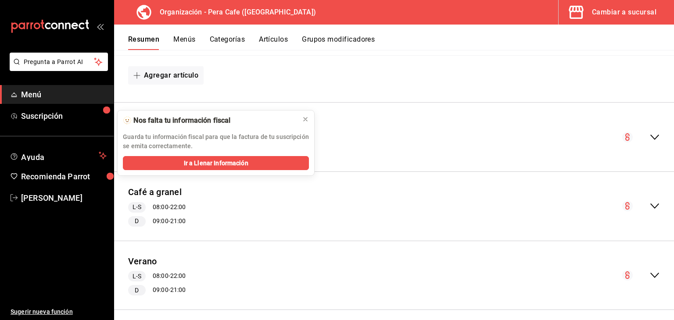
click at [622, 132] on circle "collapse-menu-row" at bounding box center [627, 137] width 11 height 11
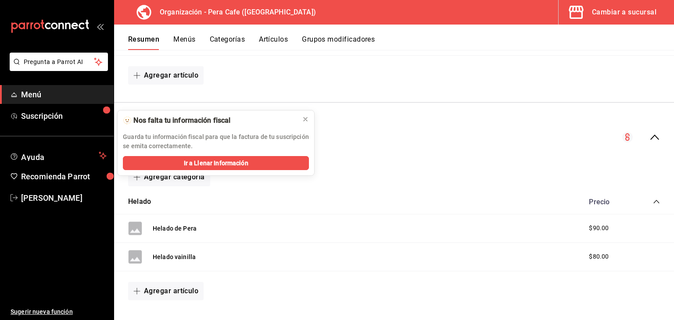
click at [649, 138] on icon "collapse-menu-row" at bounding box center [654, 137] width 11 height 11
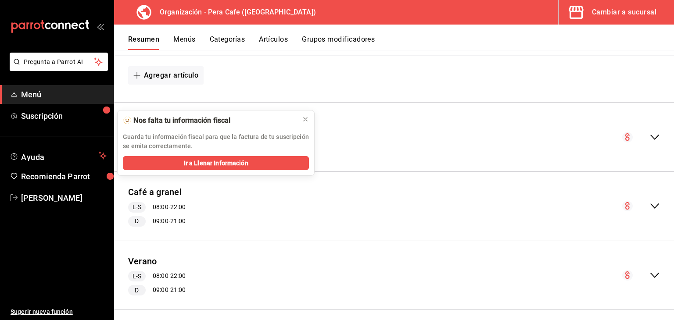
click at [650, 138] on icon "collapse-menu-row" at bounding box center [654, 137] width 9 height 5
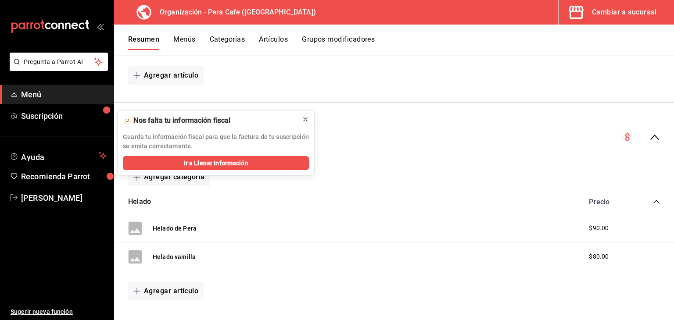
click at [306, 118] on icon at bounding box center [305, 119] width 7 height 7
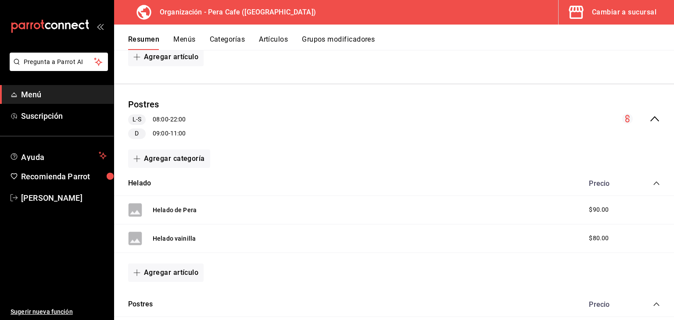
scroll to position [477, 0]
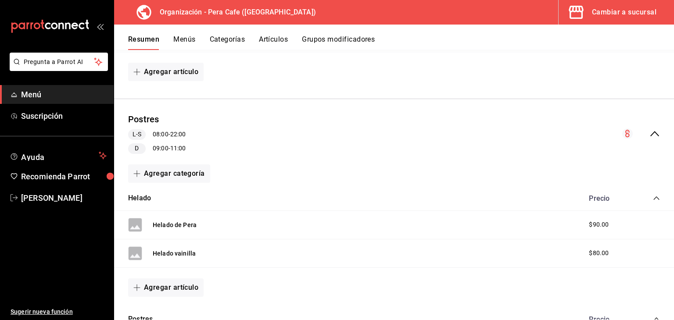
click at [167, 132] on div "L-S 08:00 - 22:00" at bounding box center [156, 134] width 57 height 11
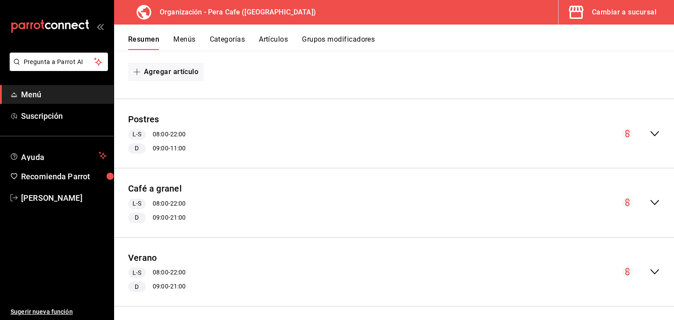
click at [649, 135] on icon "collapse-menu-row" at bounding box center [654, 134] width 11 height 11
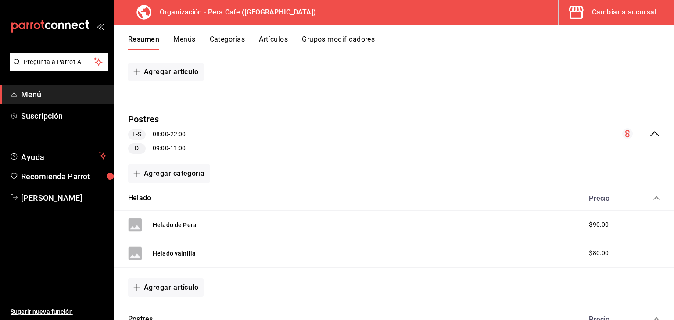
click at [649, 135] on icon "collapse-menu-row" at bounding box center [654, 134] width 11 height 11
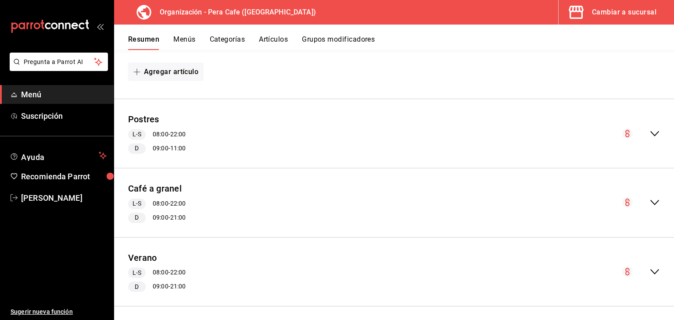
click at [180, 37] on button "Menús" at bounding box center [184, 42] width 22 height 15
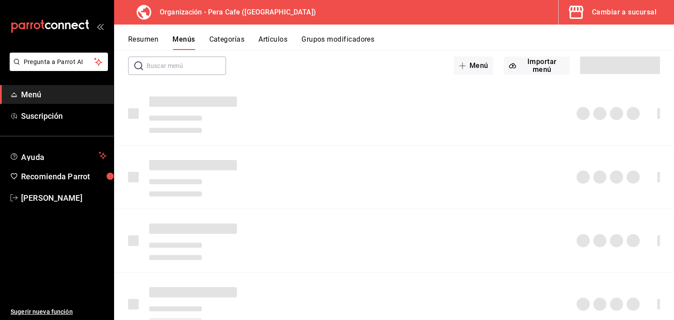
scroll to position [49, 0]
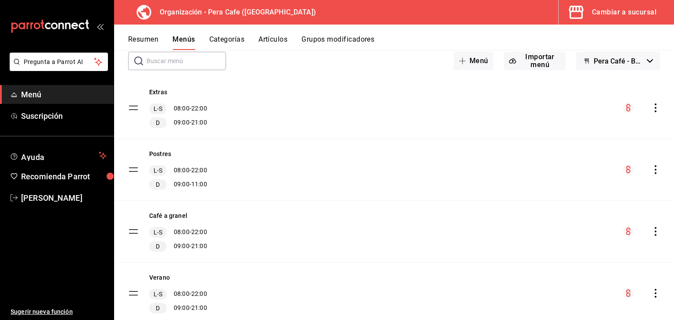
click at [651, 171] on icon "actions" at bounding box center [655, 169] width 9 height 9
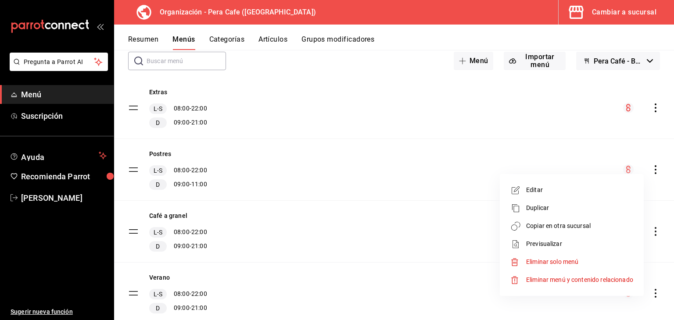
click at [577, 228] on span "Copiar en otra sucursal" at bounding box center [579, 226] width 107 height 9
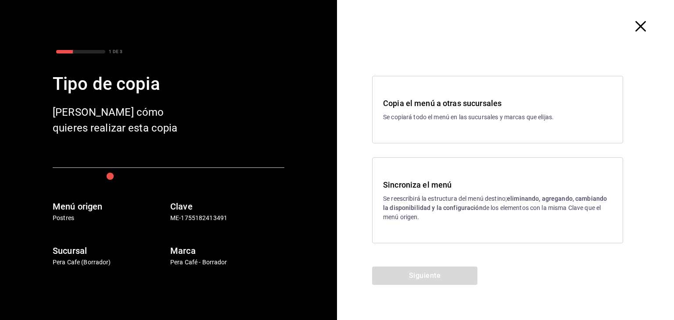
click at [422, 183] on h3 "Sincroniza el menú" at bounding box center [497, 185] width 229 height 12
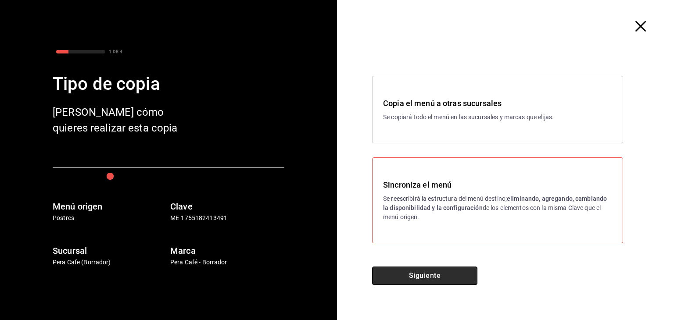
click at [423, 274] on button "Siguiente" at bounding box center [424, 276] width 105 height 18
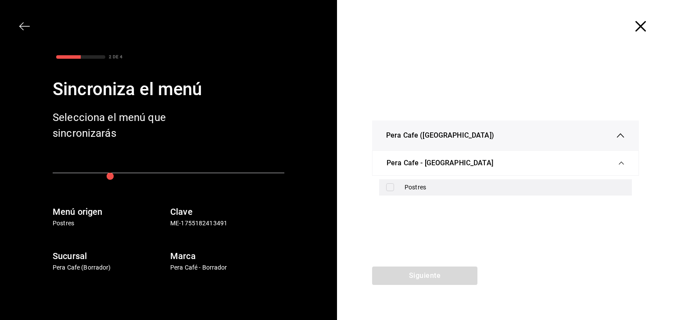
click at [430, 186] on div "Postres" at bounding box center [515, 187] width 220 height 9
checkbox input "true"
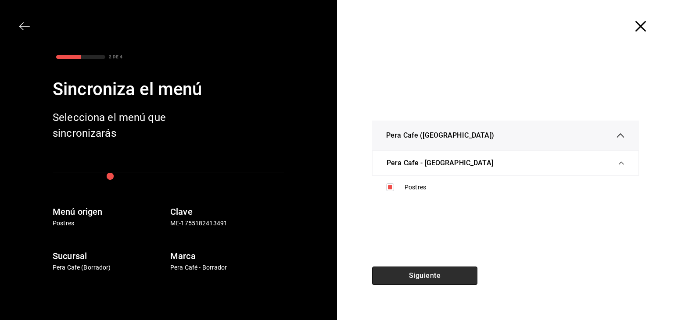
click at [424, 279] on button "Siguiente" at bounding box center [424, 276] width 105 height 18
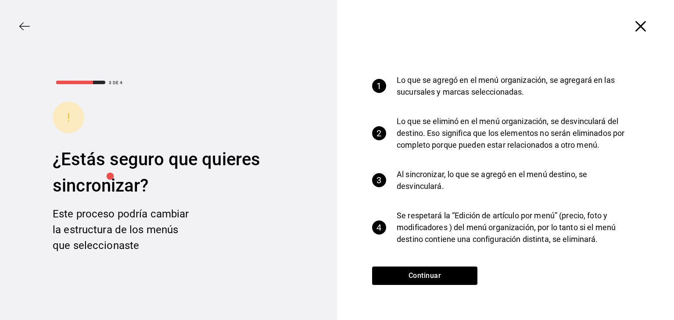
drag, startPoint x: 424, startPoint y: 279, endPoint x: 388, endPoint y: 266, distance: 38.7
click at [388, 266] on div "1 Lo que se agregó en el menú organización, se agregará en las sucursales y mar…" at bounding box center [505, 160] width 337 height 214
click at [392, 271] on button "Continuar" at bounding box center [424, 276] width 105 height 18
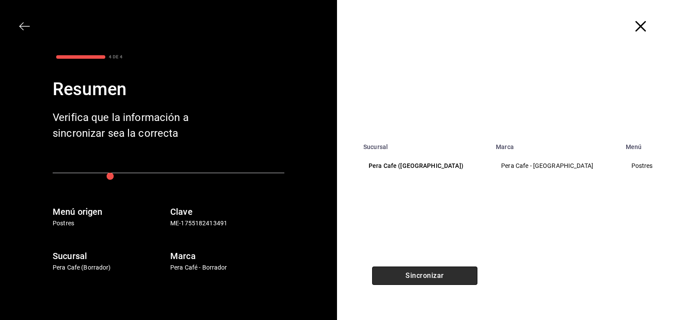
click at [392, 271] on button "Sincronizar" at bounding box center [424, 276] width 105 height 18
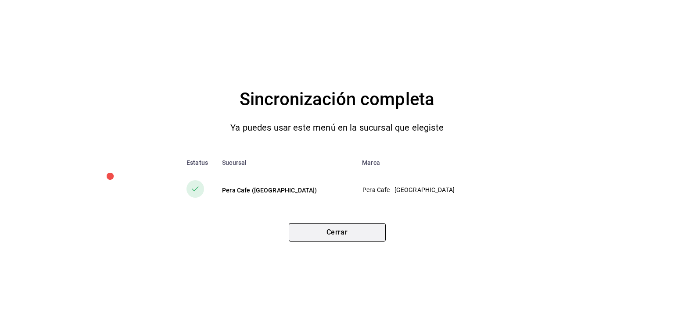
click at [376, 230] on button "Cerrar" at bounding box center [337, 232] width 97 height 18
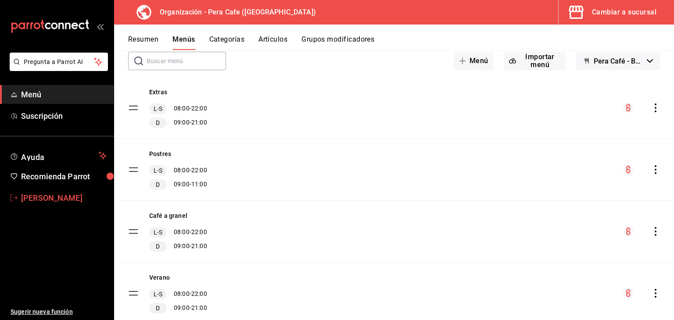
click at [38, 198] on span "[PERSON_NAME]" at bounding box center [64, 198] width 86 height 12
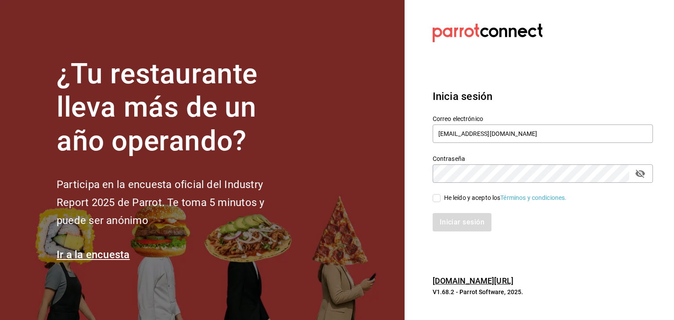
click at [438, 198] on input "He leído y acepto los Términos y condiciones." at bounding box center [437, 198] width 8 height 8
checkbox input "true"
click at [444, 223] on button "Iniciar sesión" at bounding box center [463, 222] width 60 height 18
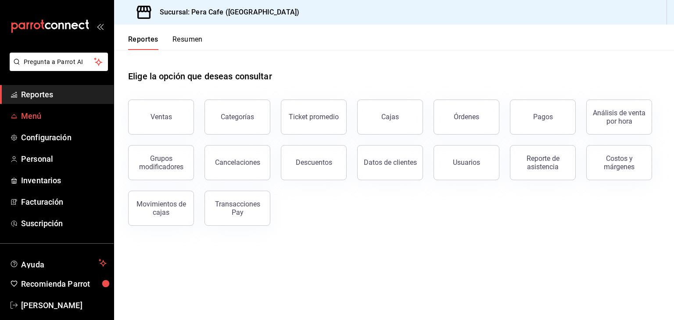
click at [49, 118] on span "Menú" at bounding box center [64, 116] width 86 height 12
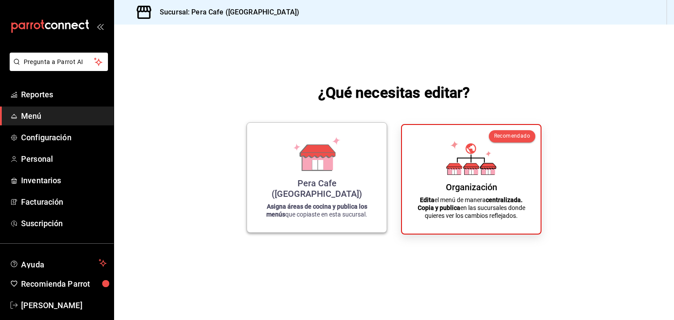
click at [326, 218] on p "Asigna áreas de cocina y publica los menús que copiaste en esta sucursal." at bounding box center [317, 211] width 118 height 16
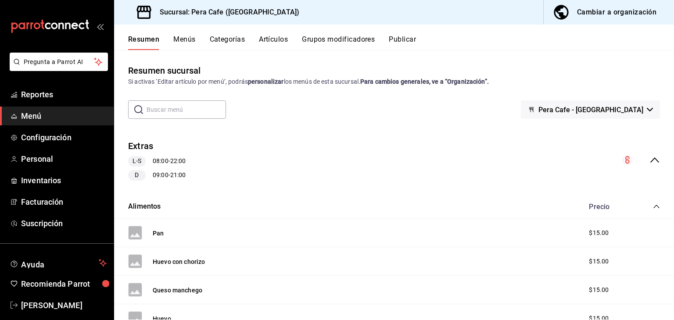
click at [649, 156] on icon "collapse-menu-row" at bounding box center [654, 160] width 11 height 11
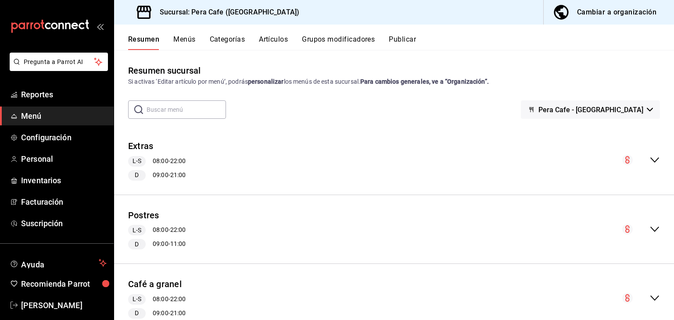
click at [582, 15] on div "Cambiar a organización" at bounding box center [616, 12] width 79 height 12
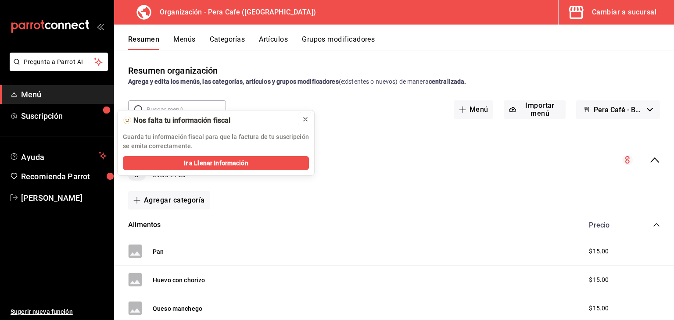
click at [304, 117] on icon at bounding box center [305, 119] width 7 height 7
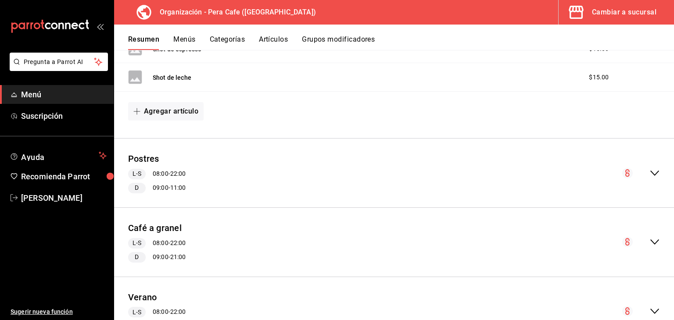
scroll to position [438, 0]
click at [649, 171] on icon "collapse-menu-row" at bounding box center [654, 173] width 11 height 11
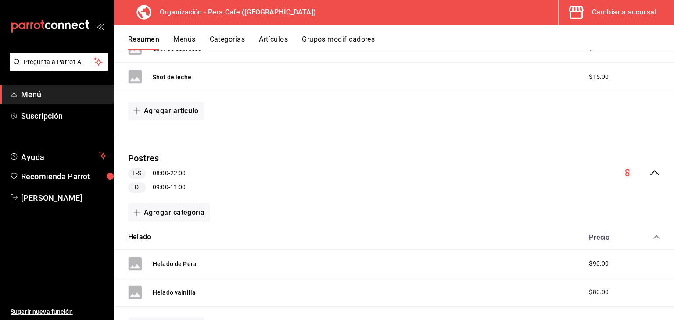
click at [157, 172] on div "L-S 08:00 - 22:00" at bounding box center [156, 173] width 57 height 11
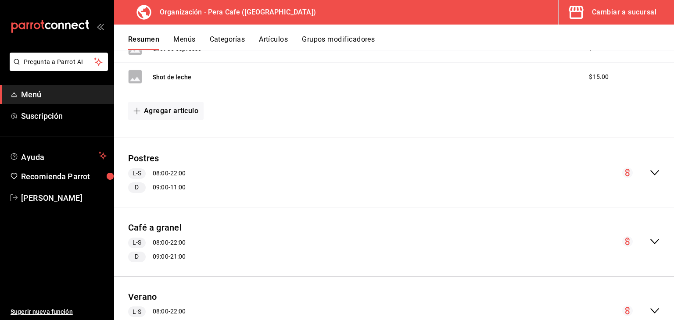
click at [136, 174] on span "L-S" at bounding box center [137, 173] width 16 height 9
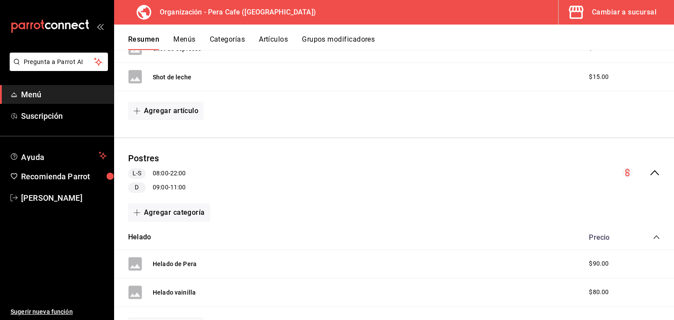
drag, startPoint x: 136, startPoint y: 174, endPoint x: 265, endPoint y: 215, distance: 135.4
click at [265, 215] on div "Agregar categoría" at bounding box center [394, 213] width 532 height 18
click at [641, 172] on div "collapse-menu-row" at bounding box center [641, 173] width 38 height 11
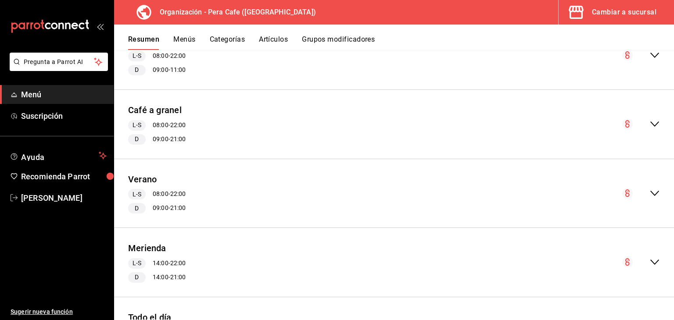
scroll to position [756, 0]
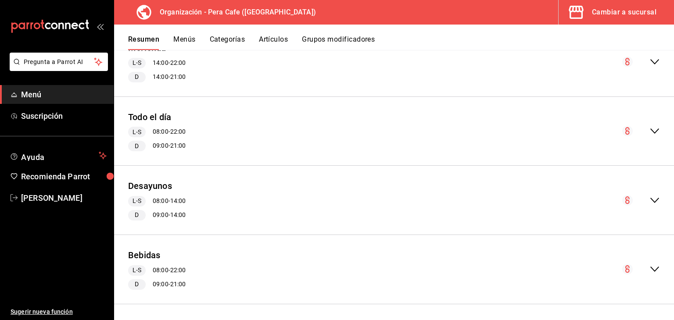
click at [649, 197] on icon "collapse-menu-row" at bounding box center [654, 200] width 11 height 11
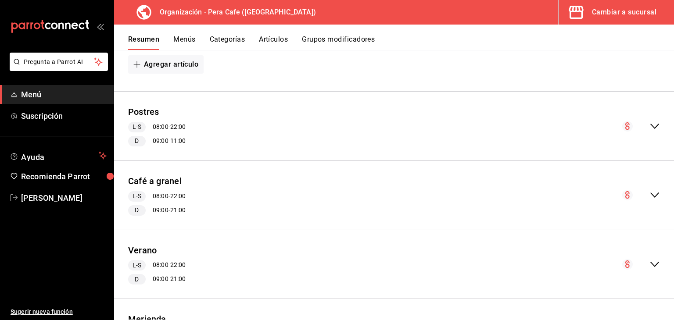
scroll to position [484, 0]
click at [543, 127] on div "Postres L-S 08:00 - 22:00 D 09:00 - 11:00" at bounding box center [394, 126] width 560 height 55
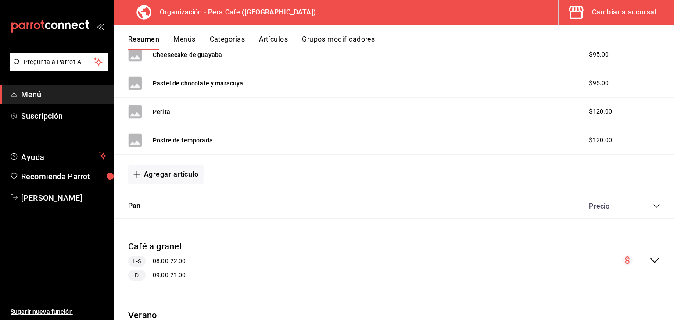
scroll to position [769, 0]
click at [653, 207] on icon "collapse-category-row" at bounding box center [656, 206] width 7 height 7
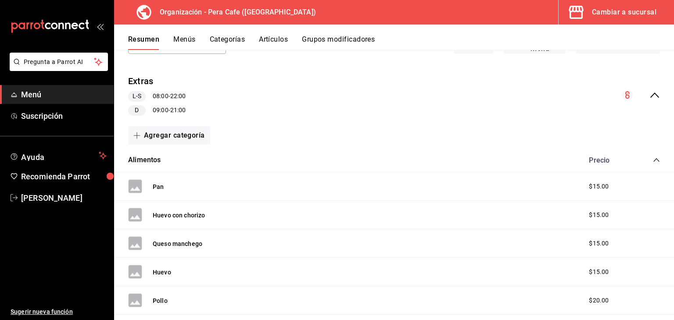
scroll to position [0, 0]
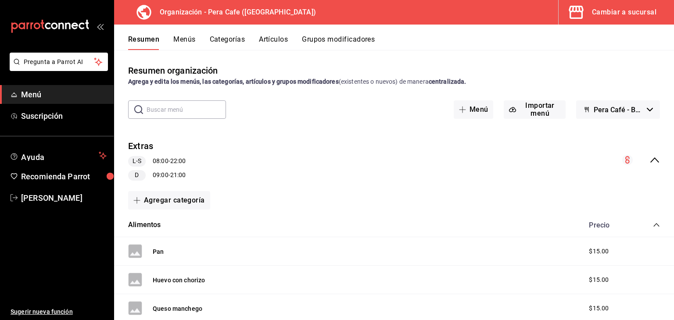
click at [650, 159] on icon "collapse-menu-row" at bounding box center [654, 160] width 9 height 5
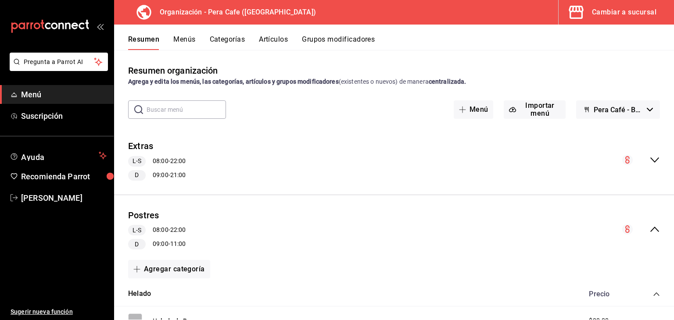
scroll to position [53, 0]
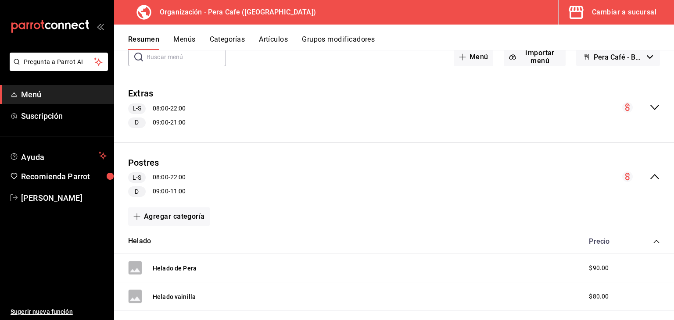
click at [649, 179] on icon "collapse-menu-row" at bounding box center [654, 177] width 11 height 11
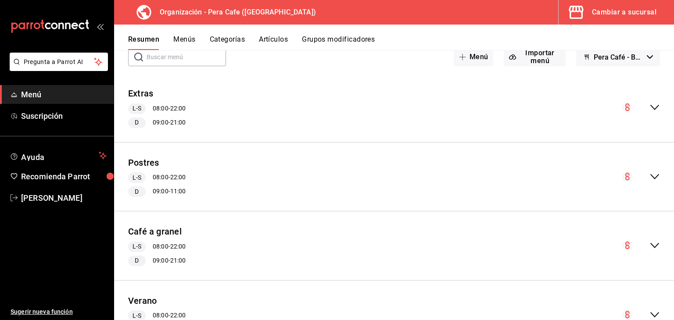
click at [182, 39] on button "Menús" at bounding box center [184, 42] width 22 height 15
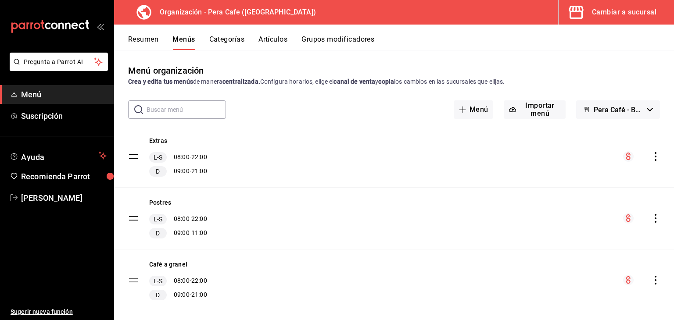
click at [594, 113] on span "Pera Café - Borrador" at bounding box center [619, 110] width 50 height 8
click at [508, 146] on div at bounding box center [337, 160] width 674 height 320
click at [646, 226] on div "Postres L-S 08:00 - 22:00 D 09:00 - 11:00" at bounding box center [394, 218] width 560 height 61
click at [651, 217] on icon "actions" at bounding box center [655, 218] width 9 height 9
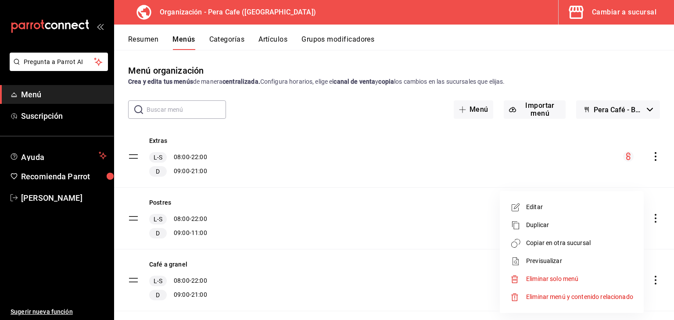
click at [384, 210] on div at bounding box center [337, 160] width 674 height 320
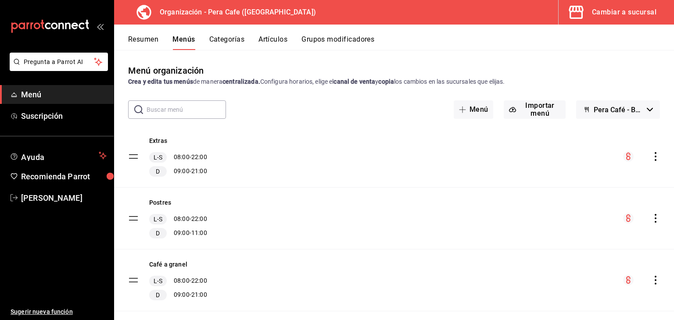
click at [651, 219] on icon "actions" at bounding box center [655, 218] width 9 height 9
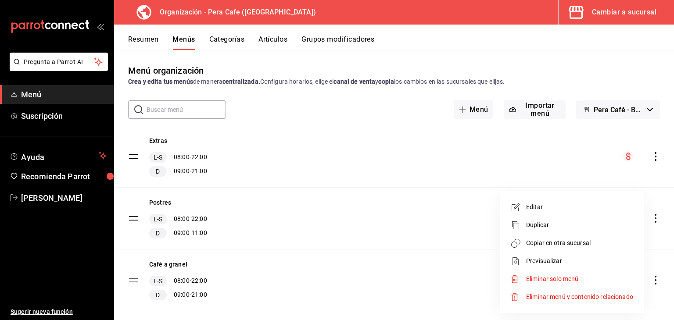
click at [555, 211] on span "Editar" at bounding box center [579, 207] width 107 height 9
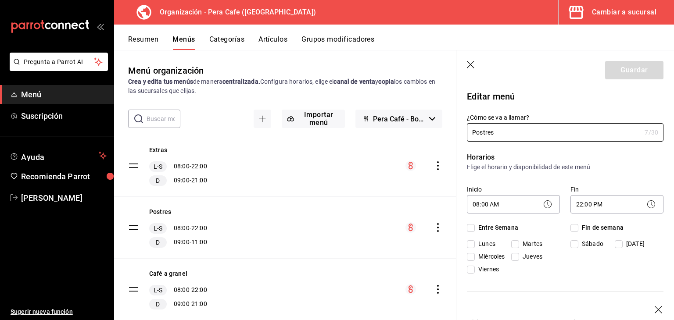
checkbox input "true"
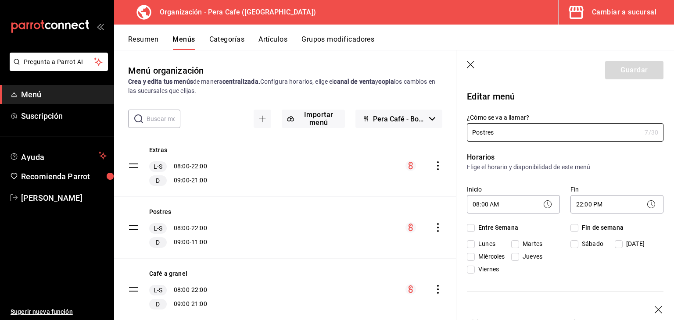
checkbox input "true"
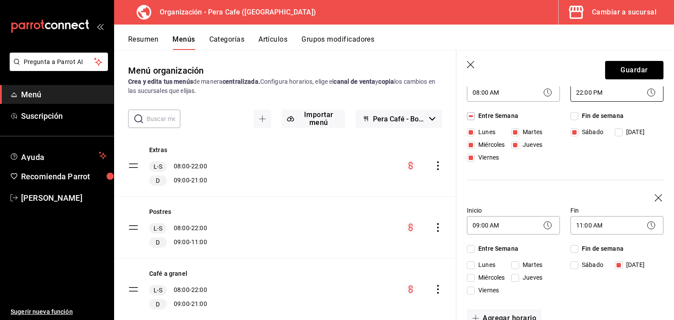
scroll to position [112, 0]
click at [584, 225] on body "Pregunta a Parrot AI Menú Suscripción Ayuda Recomienda Parrot Eyra Ortega Suger…" at bounding box center [337, 160] width 674 height 320
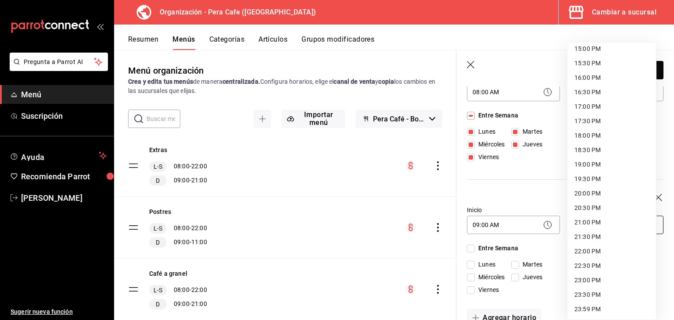
scroll to position [439, 0]
click at [584, 223] on li "21:00 PM" at bounding box center [611, 222] width 89 height 14
type input "21:00"
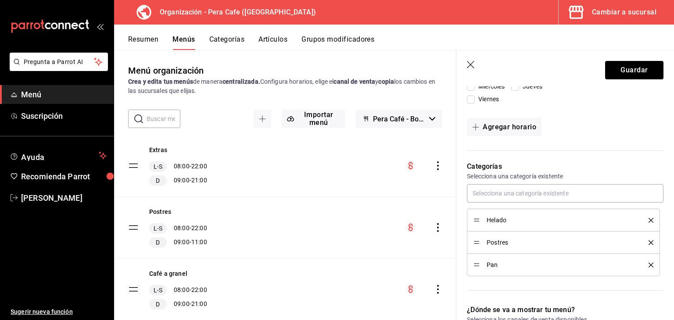
scroll to position [304, 0]
click at [638, 65] on button "Guardar" at bounding box center [634, 70] width 58 height 18
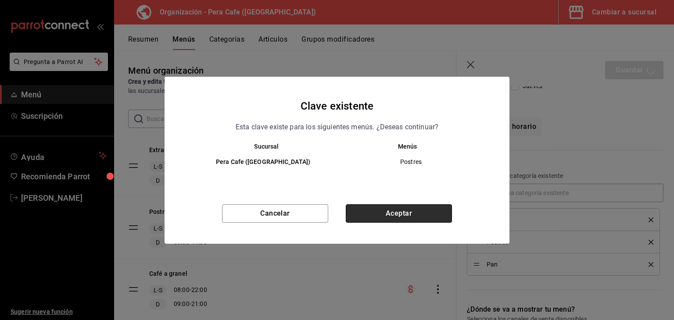
click at [393, 209] on button "Aceptar" at bounding box center [399, 213] width 106 height 18
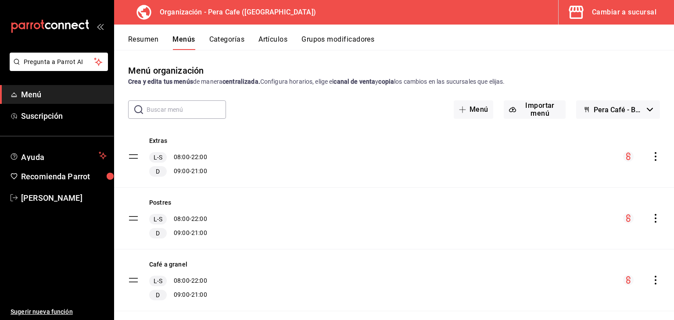
click at [649, 223] on div "menu-maker-table" at bounding box center [641, 218] width 37 height 11
click at [651, 221] on icon "actions" at bounding box center [655, 218] width 9 height 9
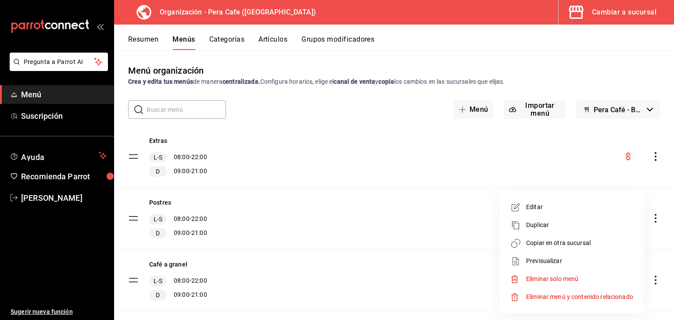
click at [593, 244] on span "Copiar en otra sucursal" at bounding box center [579, 243] width 107 height 9
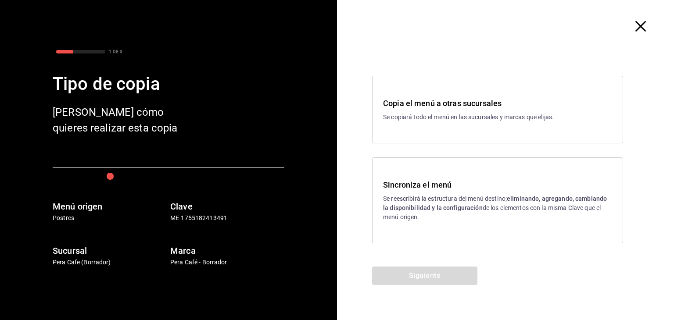
click at [427, 202] on p "Se reescribirá la estructura del menú destino; eliminando, agregando, cambiando…" at bounding box center [497, 208] width 229 height 28
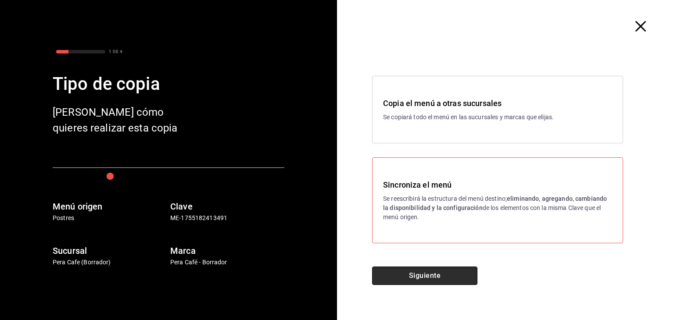
click at [415, 271] on button "Siguiente" at bounding box center [424, 276] width 105 height 18
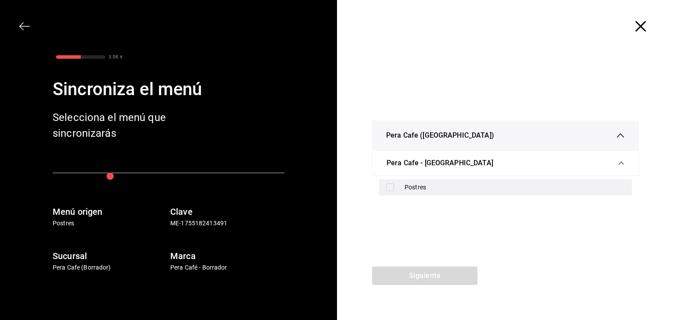
click at [397, 183] on label at bounding box center [391, 187] width 11 height 8
click at [394, 183] on input "checkbox" at bounding box center [390, 187] width 8 height 8
click at [388, 186] on input "checkbox" at bounding box center [390, 187] width 8 height 8
checkbox input "true"
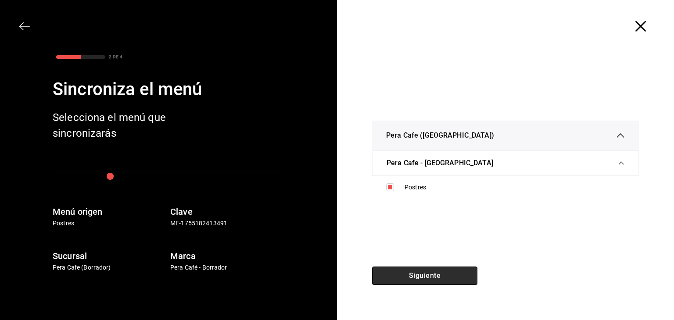
click at [406, 276] on button "Siguiente" at bounding box center [424, 276] width 105 height 18
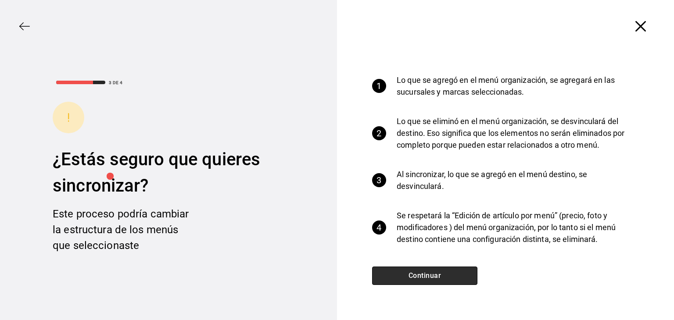
click at [406, 276] on button "Continuar" at bounding box center [424, 276] width 105 height 18
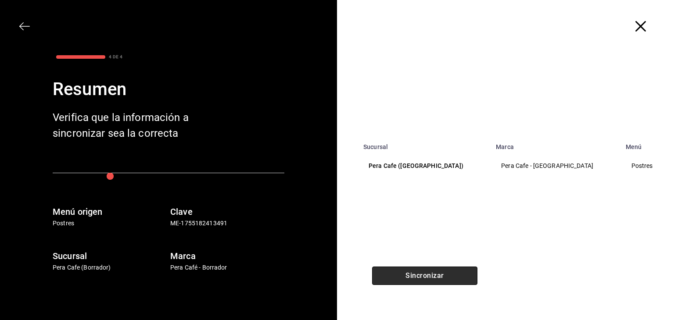
drag, startPoint x: 406, startPoint y: 276, endPoint x: 387, endPoint y: 276, distance: 19.3
click at [387, 276] on button "Sincronizar" at bounding box center [424, 276] width 105 height 18
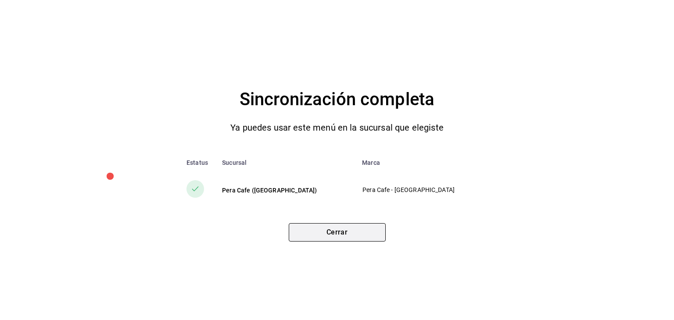
click at [345, 231] on button "Cerrar" at bounding box center [337, 232] width 97 height 18
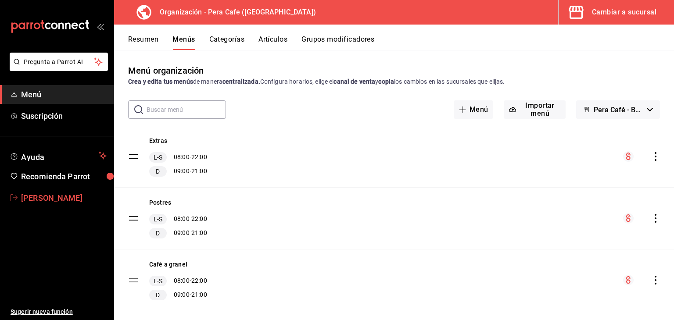
click at [34, 196] on span "[PERSON_NAME]" at bounding box center [64, 198] width 86 height 12
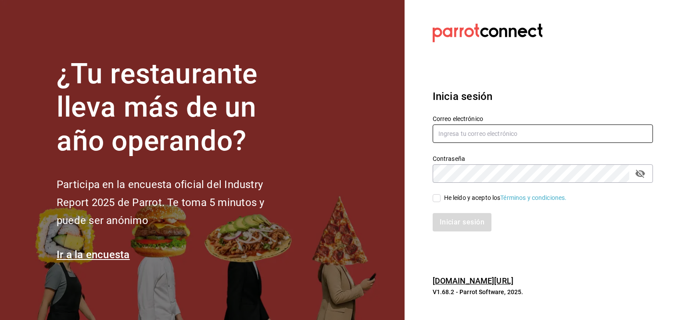
type input "[EMAIL_ADDRESS][DOMAIN_NAME]"
click at [437, 194] on input "He leído y acepto los Términos y condiciones." at bounding box center [437, 198] width 8 height 8
checkbox input "true"
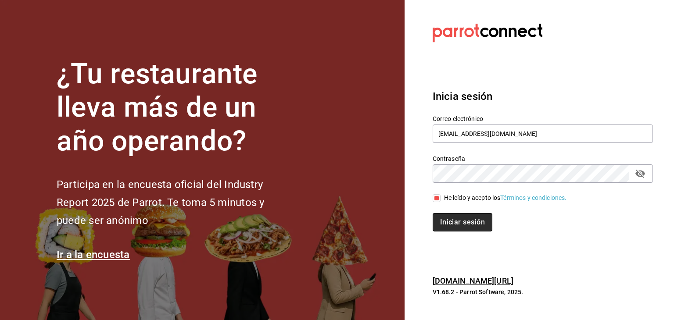
click at [439, 227] on button "Iniciar sesión" at bounding box center [463, 222] width 60 height 18
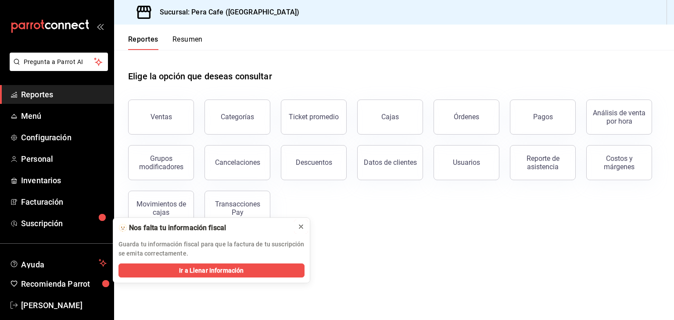
click at [298, 225] on icon at bounding box center [300, 226] width 7 height 7
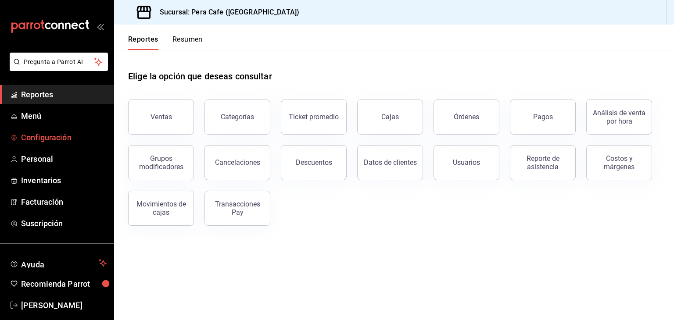
click at [65, 142] on span "Configuración" at bounding box center [64, 138] width 86 height 12
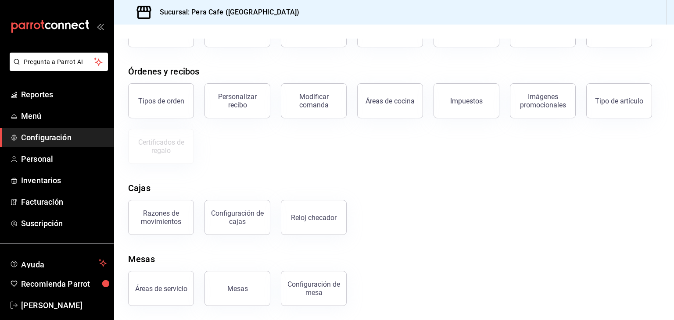
scroll to position [79, 0]
click at [326, 294] on div "Configuración de mesa" at bounding box center [313, 288] width 54 height 17
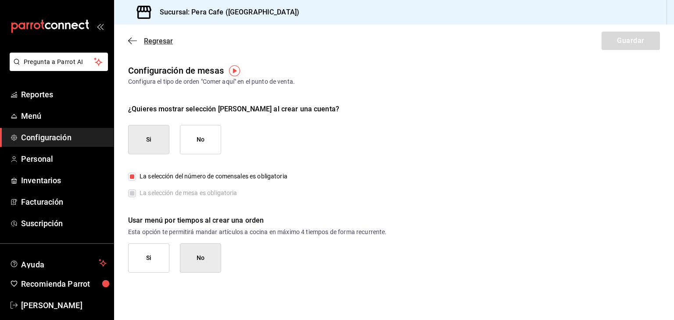
click at [129, 41] on icon "button" at bounding box center [132, 40] width 9 height 0
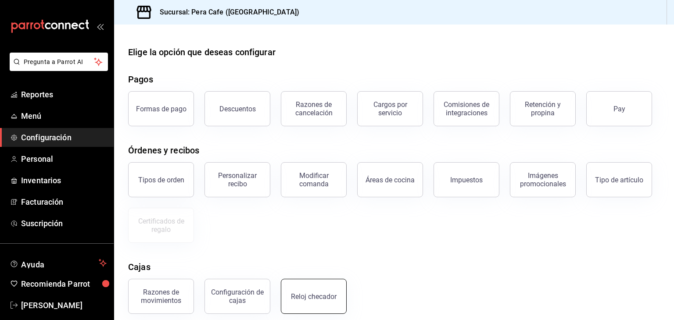
scroll to position [79, 0]
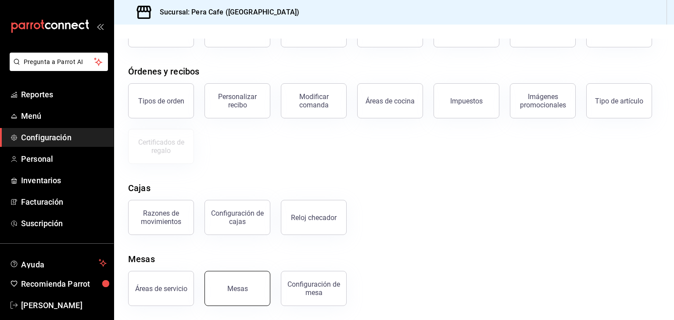
click at [250, 292] on button "Mesas" at bounding box center [237, 288] width 66 height 35
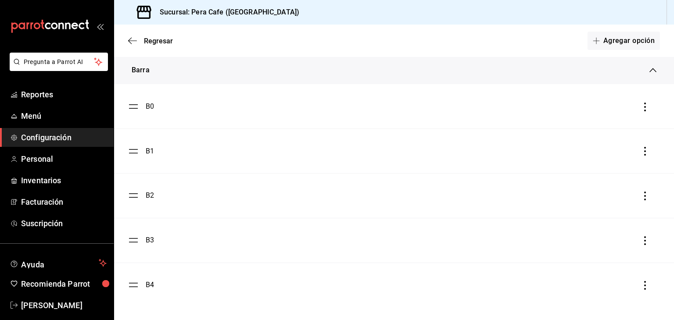
scroll to position [386, 0]
click at [95, 33] on div "mailbox folders" at bounding box center [57, 26] width 114 height 53
click at [130, 39] on icon "button" at bounding box center [132, 41] width 9 height 8
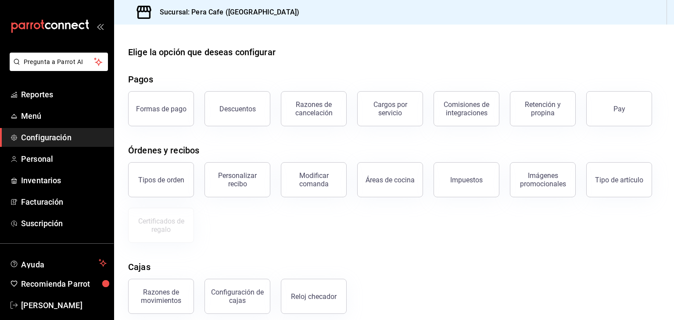
scroll to position [79, 0]
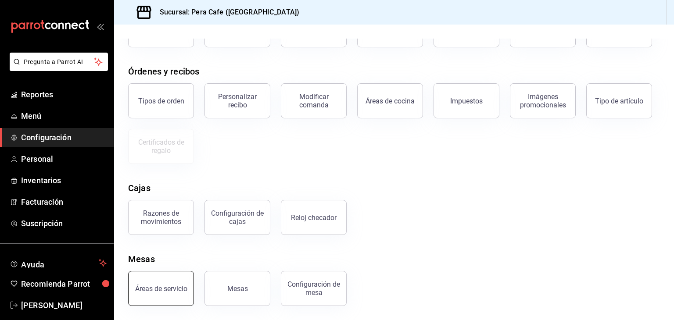
click at [163, 291] on div "Áreas de servicio" at bounding box center [161, 289] width 52 height 8
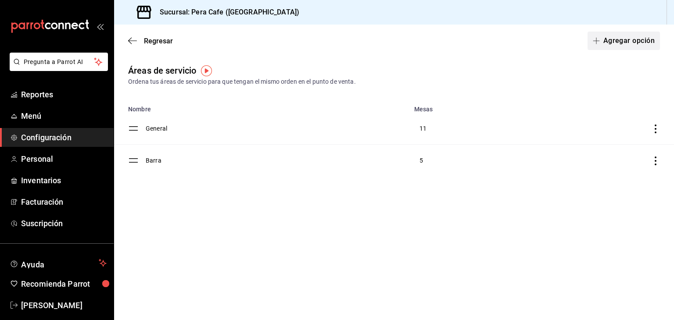
click at [602, 41] on span "button" at bounding box center [598, 40] width 11 height 7
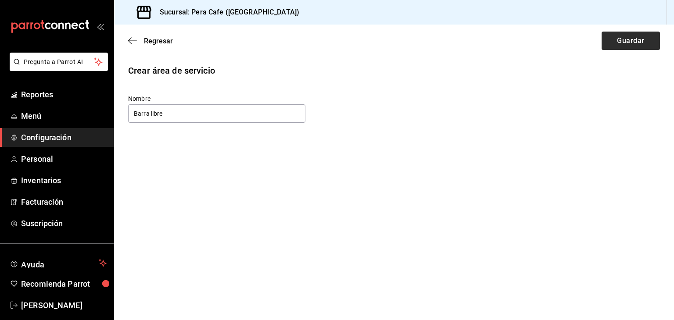
type input "Barra libre"
click at [612, 38] on button "Guardar" at bounding box center [630, 41] width 58 height 18
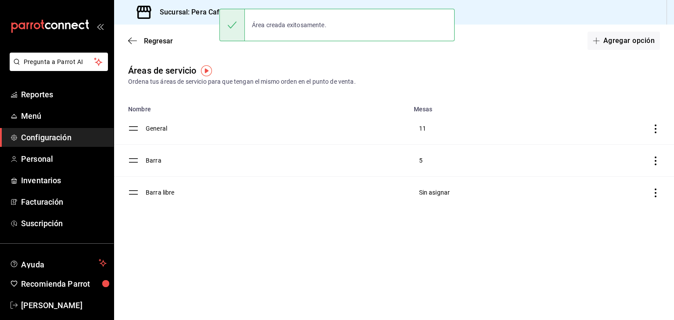
click at [653, 197] on icon "discountsTable" at bounding box center [655, 193] width 9 height 9
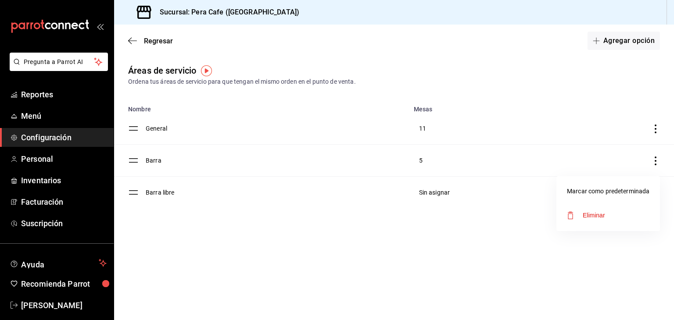
click at [420, 286] on div at bounding box center [337, 160] width 674 height 320
click at [156, 190] on td "Barra libre" at bounding box center [277, 193] width 263 height 32
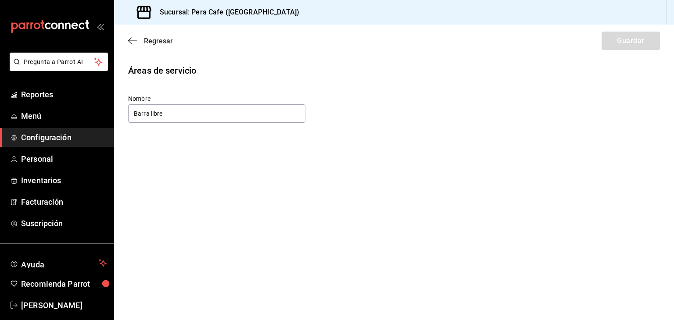
click at [140, 43] on span "Regresar" at bounding box center [150, 41] width 45 height 8
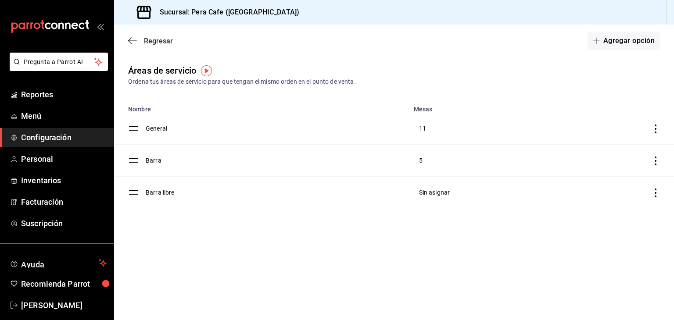
click at [137, 41] on span "Regresar" at bounding box center [150, 41] width 45 height 8
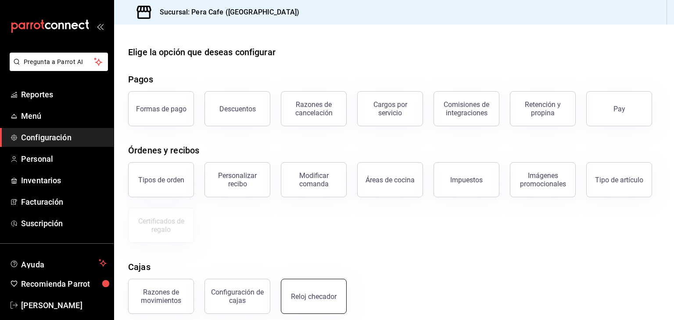
scroll to position [79, 0]
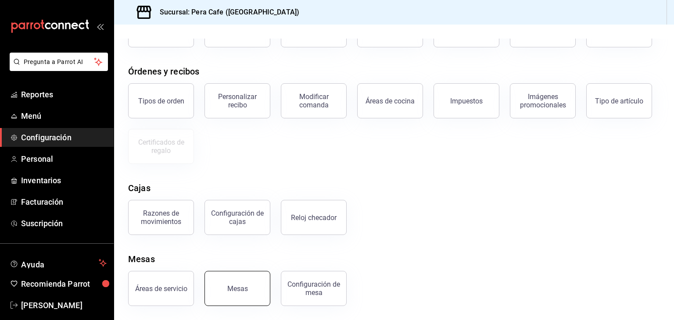
click at [266, 284] on button "Mesas" at bounding box center [237, 288] width 66 height 35
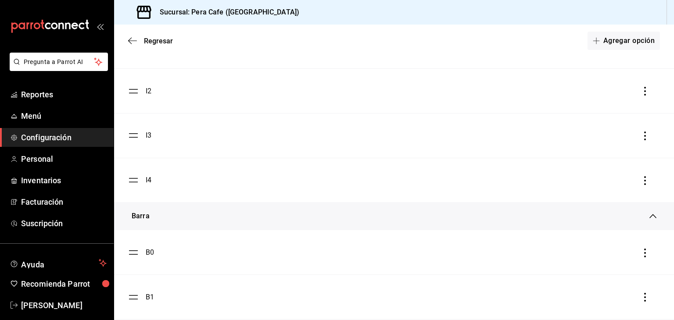
scroll to position [386, 0]
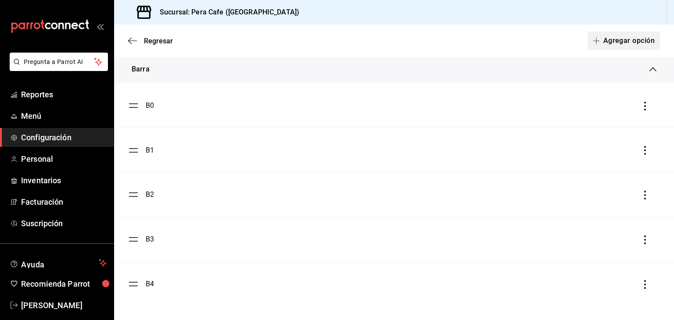
click at [612, 42] on button "Agregar opción" at bounding box center [623, 41] width 72 height 18
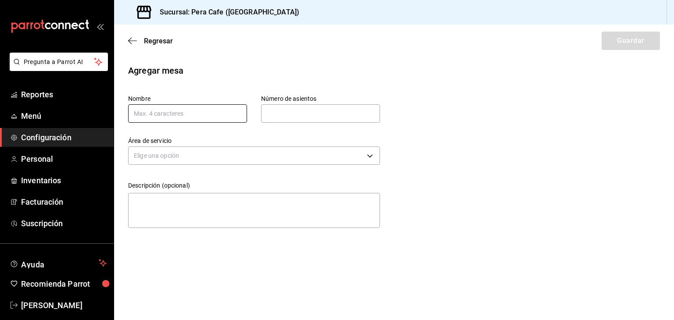
click at [157, 117] on input "text" at bounding box center [187, 113] width 119 height 18
type input "b"
type input "Bl1"
click at [269, 109] on input "text" at bounding box center [320, 114] width 119 height 18
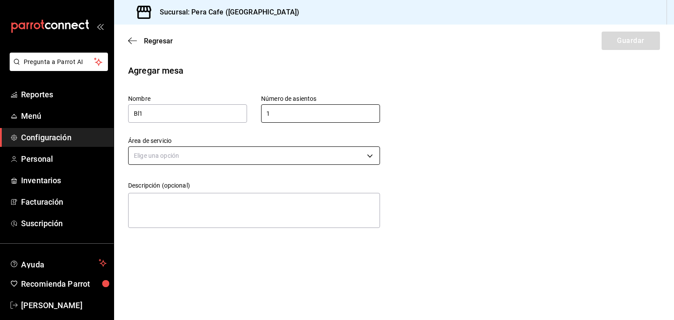
type input "1"
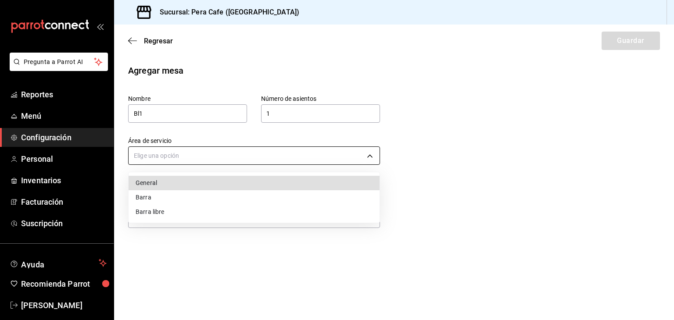
click at [254, 155] on body "Pregunta a Parrot AI Reportes Menú Configuración Personal Inventarios Facturaci…" at bounding box center [337, 160] width 674 height 320
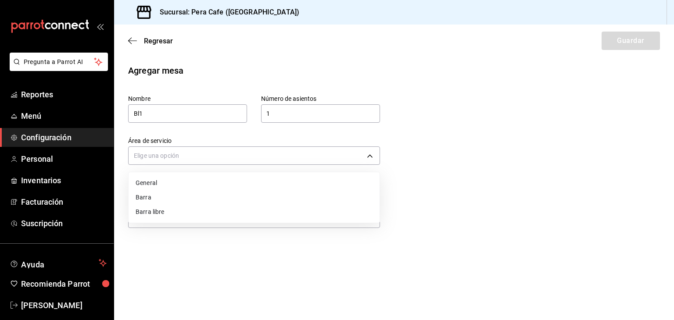
click at [236, 209] on li "Barra libre" at bounding box center [254, 212] width 251 height 14
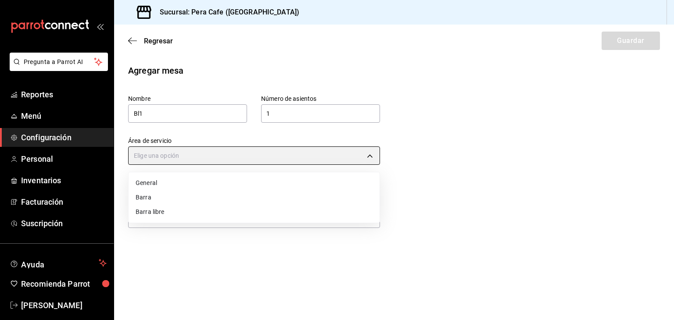
type input "bbeac0f3-a0f8-42b8-a68e-a1179f4e2c28"
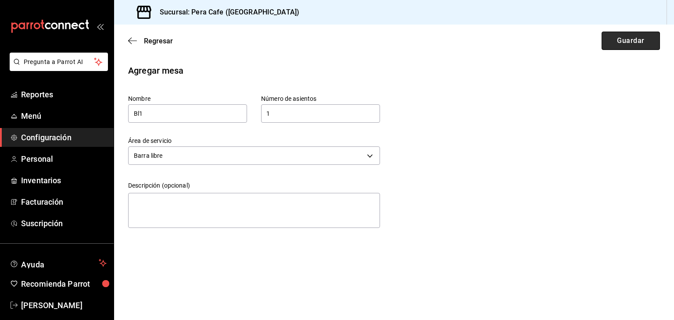
click at [609, 39] on button "Guardar" at bounding box center [630, 41] width 58 height 18
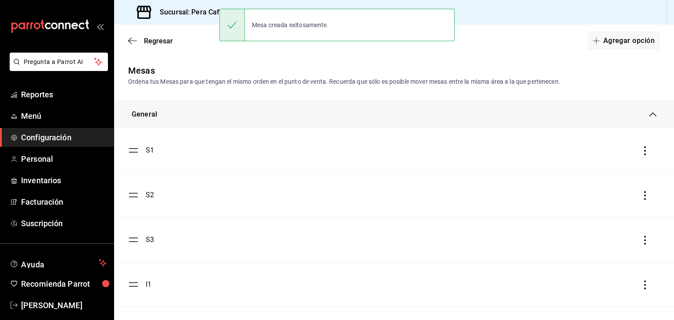
scroll to position [458, 0]
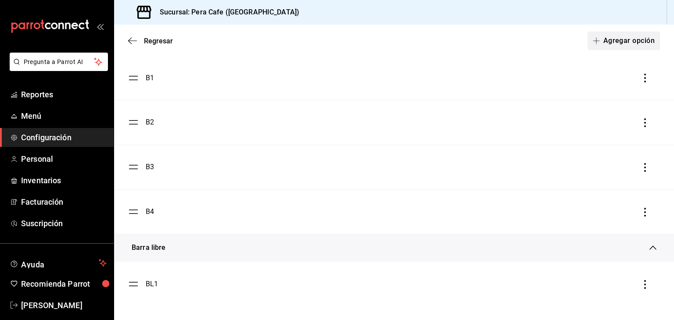
click at [589, 44] on button "Agregar opción" at bounding box center [623, 41] width 72 height 18
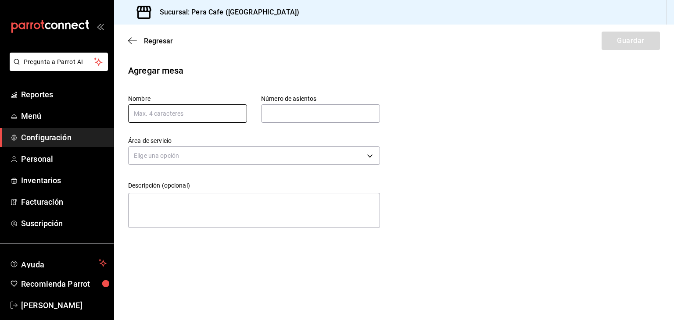
click at [200, 116] on input "text" at bounding box center [187, 113] width 119 height 18
type input "BL2"
click at [274, 117] on input "text" at bounding box center [320, 114] width 119 height 18
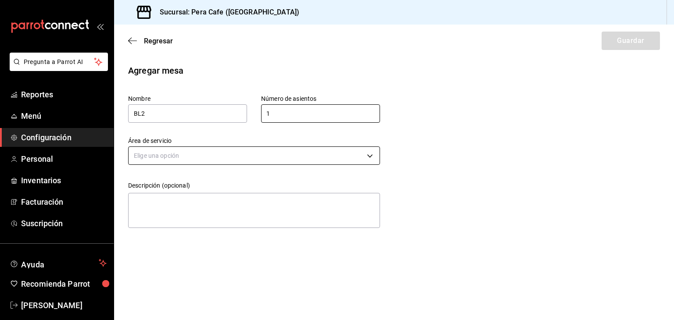
type input "1"
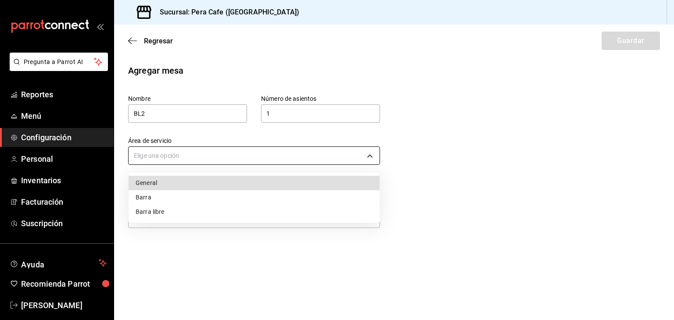
click at [250, 153] on body "Pregunta a Parrot AI Reportes Menú Configuración Personal Inventarios Facturaci…" at bounding box center [337, 160] width 674 height 320
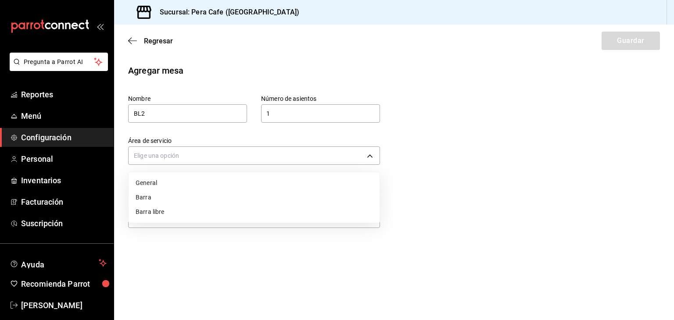
click at [224, 213] on li "Barra libre" at bounding box center [254, 212] width 251 height 14
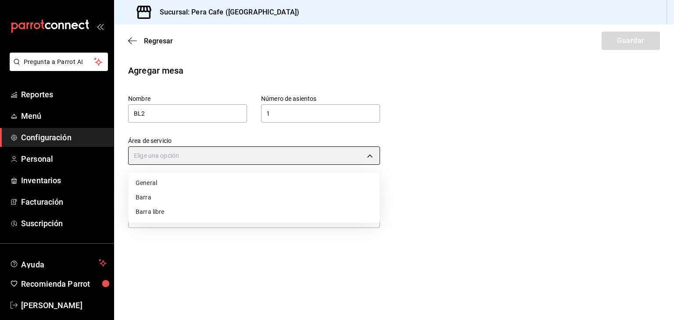
type input "bbeac0f3-a0f8-42b8-a68e-a1179f4e2c28"
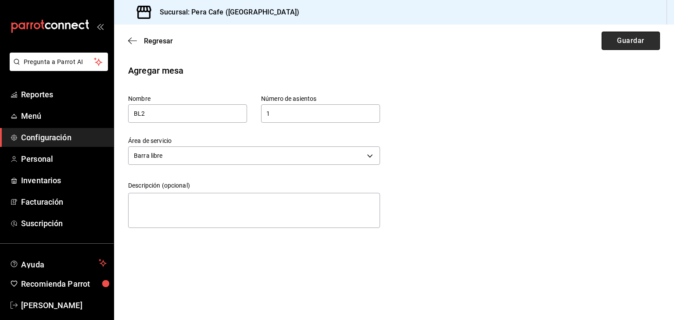
click at [624, 37] on button "Guardar" at bounding box center [630, 41] width 58 height 18
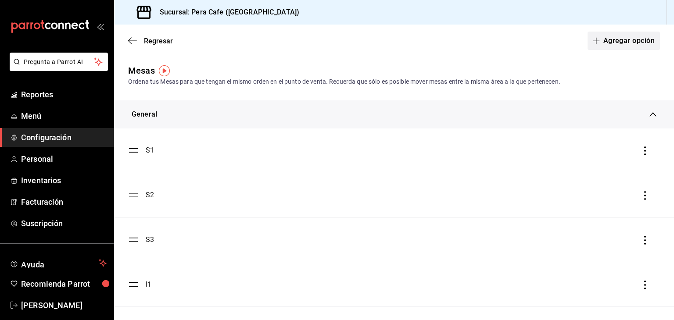
click at [594, 41] on span "button" at bounding box center [598, 40] width 11 height 7
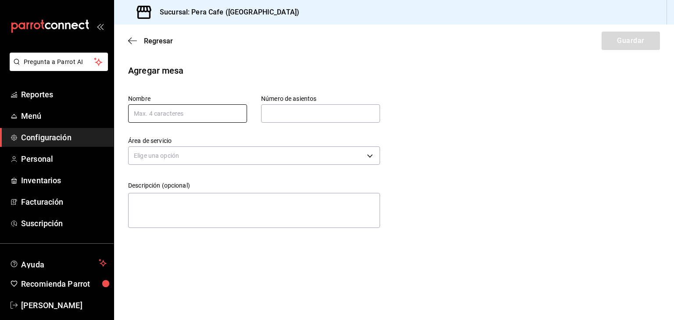
click at [188, 112] on input "text" at bounding box center [187, 113] width 119 height 18
type input "N"
type input "BL3"
click at [281, 119] on input "text" at bounding box center [320, 114] width 119 height 18
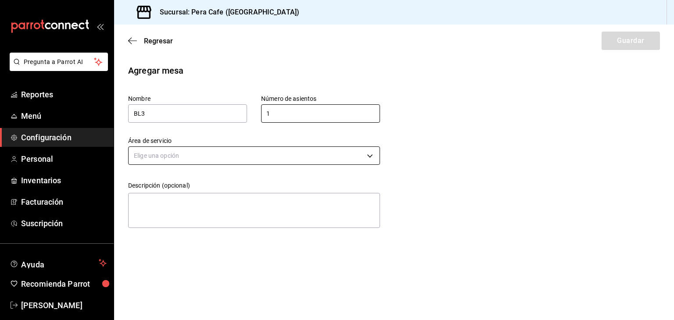
type input "1"
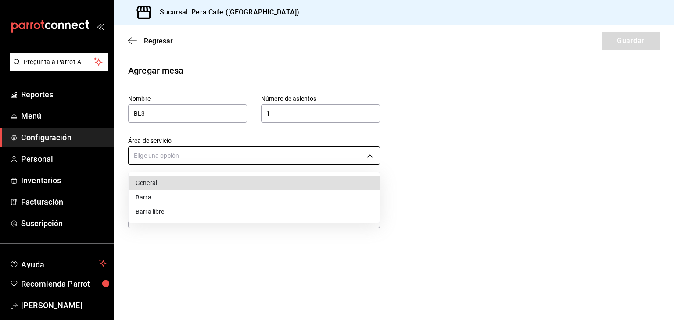
click at [238, 157] on body "Pregunta a Parrot AI Reportes Menú Configuración Personal Inventarios Facturaci…" at bounding box center [337, 160] width 674 height 320
click at [224, 207] on li "Barra libre" at bounding box center [254, 212] width 251 height 14
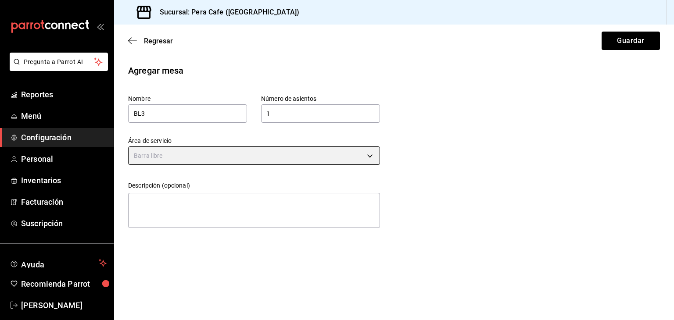
type input "bbeac0f3-a0f8-42b8-a68e-a1179f4e2c28"
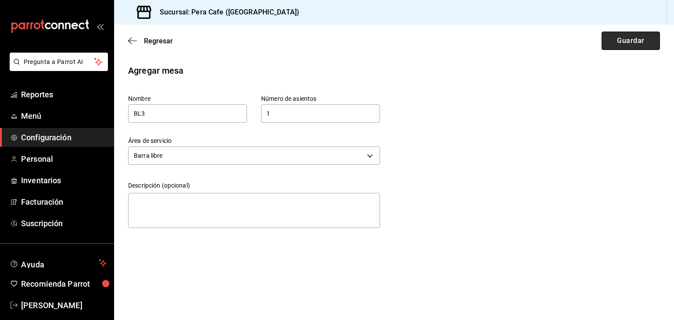
click at [624, 40] on button "Guardar" at bounding box center [630, 41] width 58 height 18
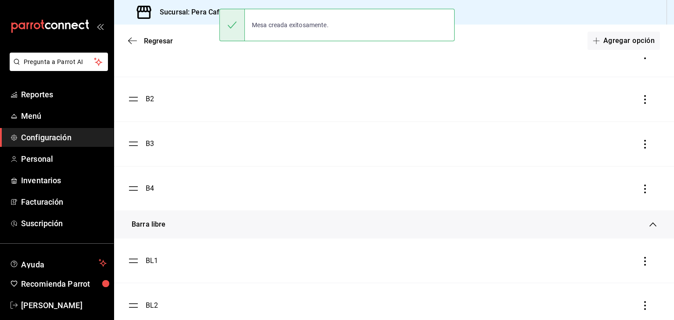
scroll to position [547, 0]
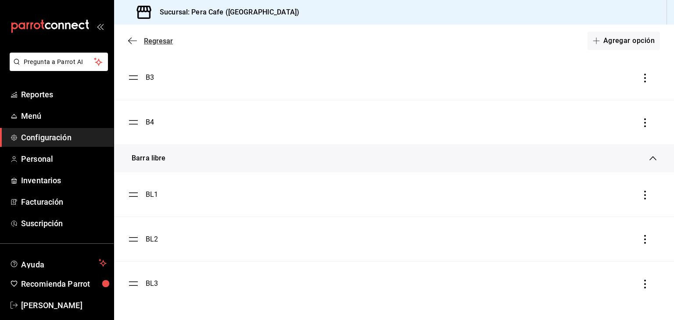
click at [136, 41] on icon "button" at bounding box center [132, 40] width 9 height 0
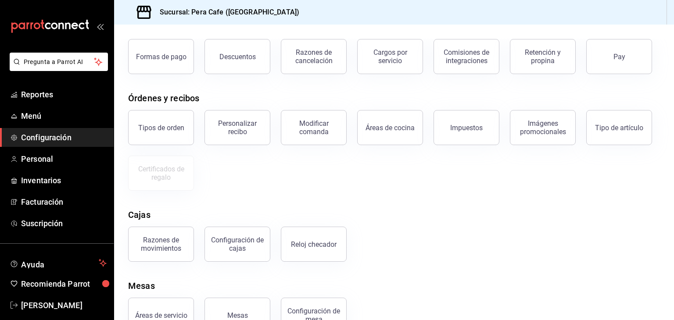
scroll to position [79, 0]
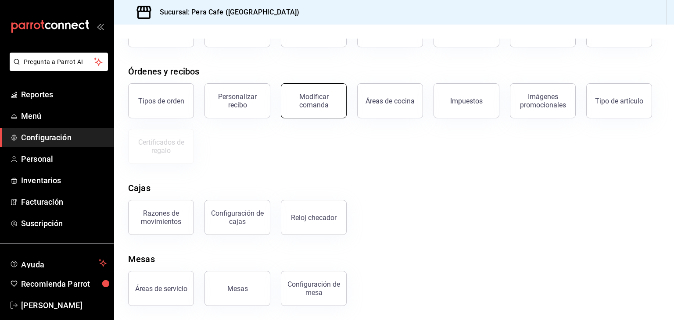
click at [317, 100] on div "Modificar comanda" at bounding box center [313, 101] width 54 height 17
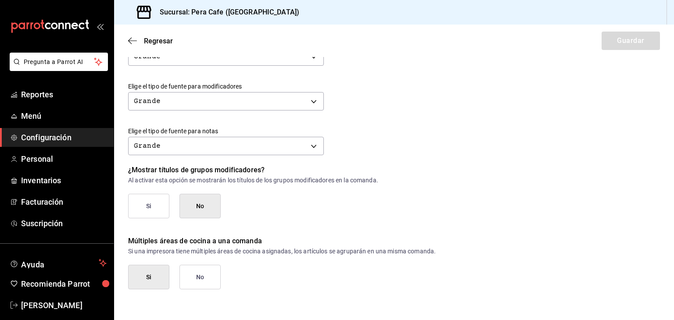
scroll to position [381, 0]
click at [138, 39] on span "Regresar" at bounding box center [150, 41] width 45 height 8
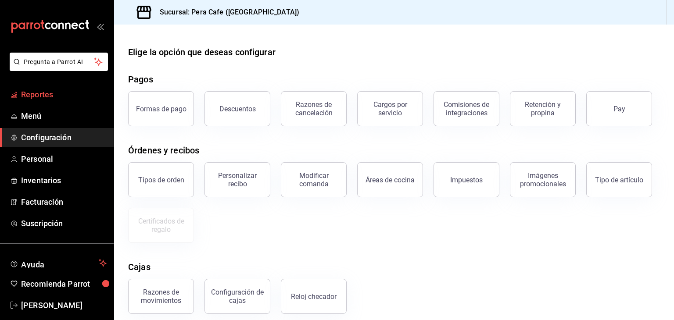
click at [47, 97] on span "Reportes" at bounding box center [64, 95] width 86 height 12
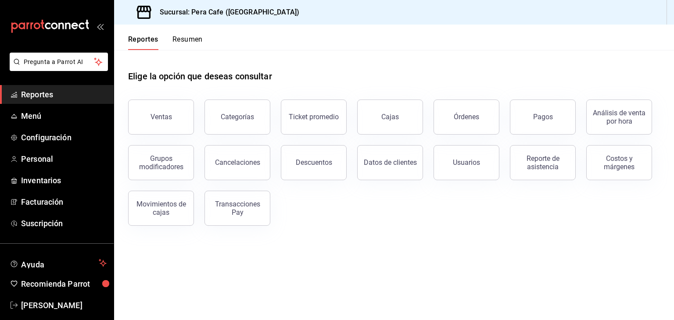
click at [188, 43] on button "Resumen" at bounding box center [187, 42] width 30 height 15
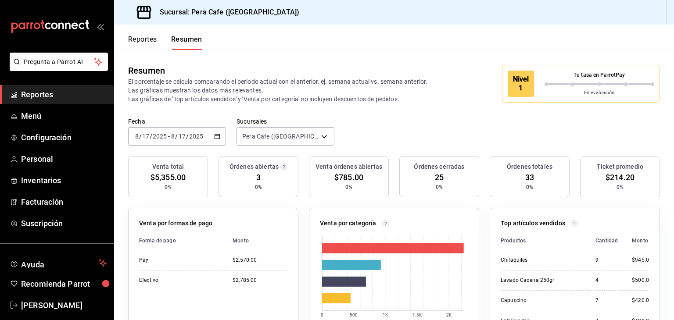
click at [142, 12] on icon at bounding box center [144, 13] width 18 height 18
click at [50, 120] on span "Menú" at bounding box center [64, 116] width 86 height 12
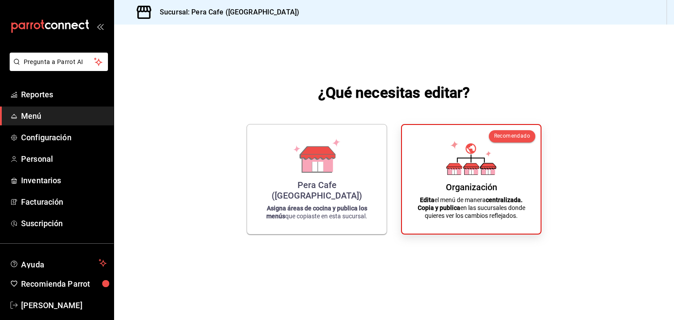
click at [354, 275] on div "¿Qué necesitas editar? Pera Cafe (Jalapa) Asigna áreas de cocina y publica los …" at bounding box center [394, 159] width 560 height 268
